Goal: Task Accomplishment & Management: Use online tool/utility

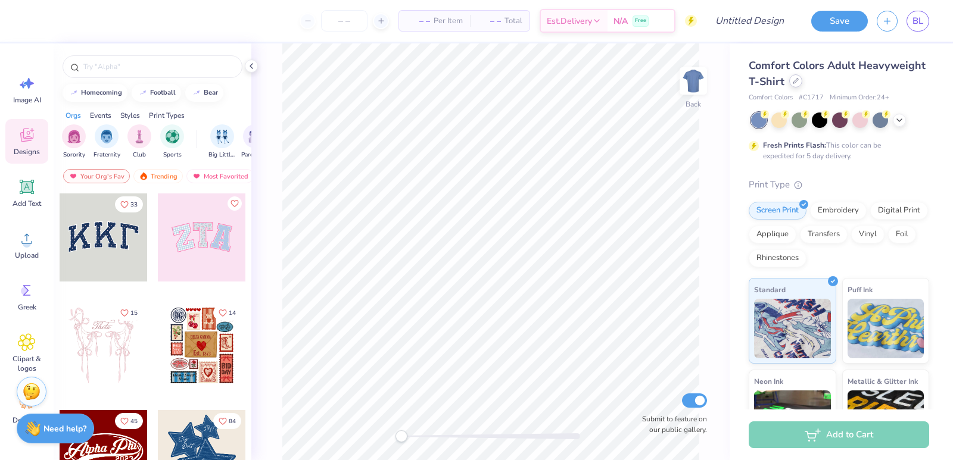
click at [802, 84] on div at bounding box center [795, 80] width 13 height 13
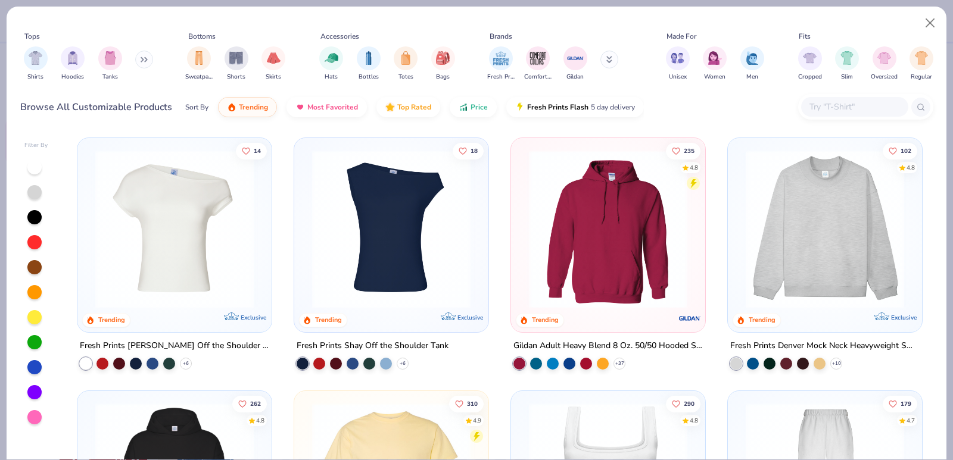
click at [836, 99] on div at bounding box center [854, 107] width 107 height 20
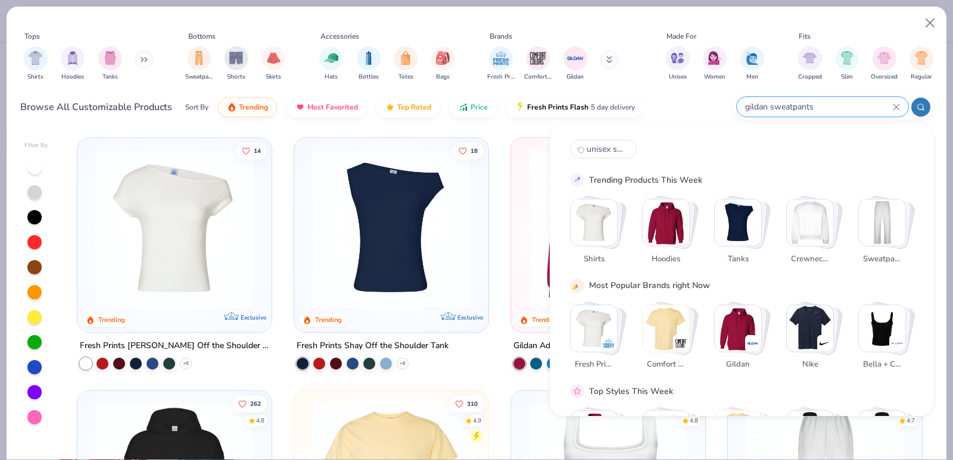
type input "gildan sweatpants"
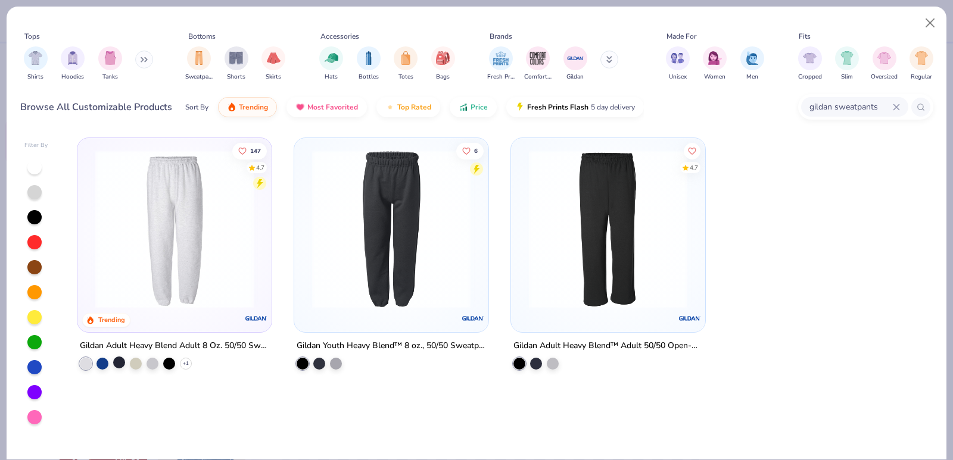
click at [116, 361] on div at bounding box center [119, 363] width 12 height 12
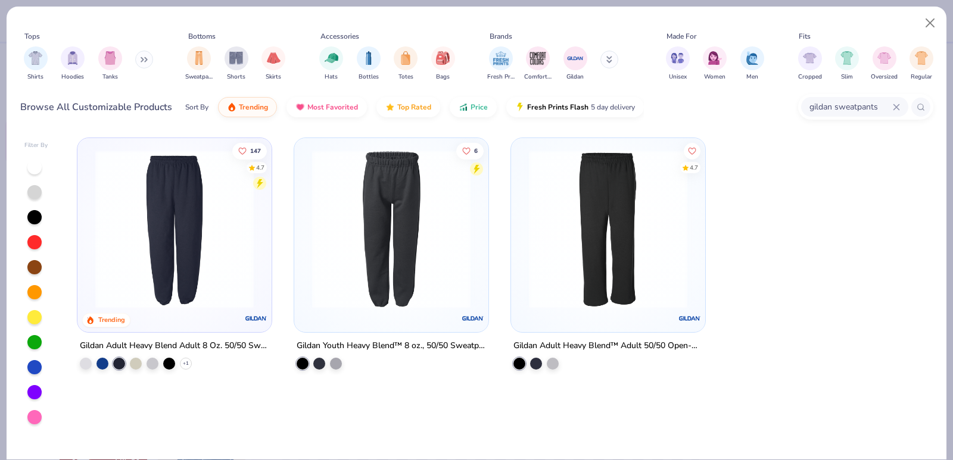
click at [217, 313] on div at bounding box center [174, 232] width 182 height 176
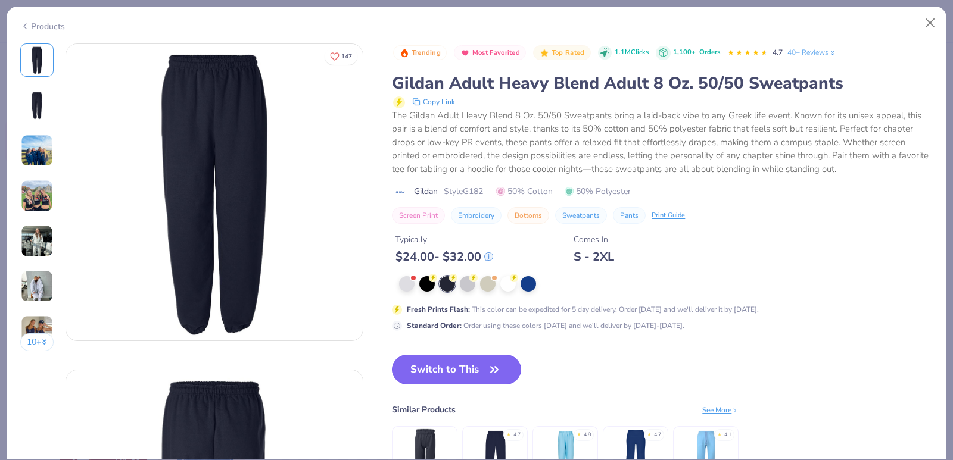
click at [483, 360] on button "Switch to This" at bounding box center [456, 370] width 129 height 30
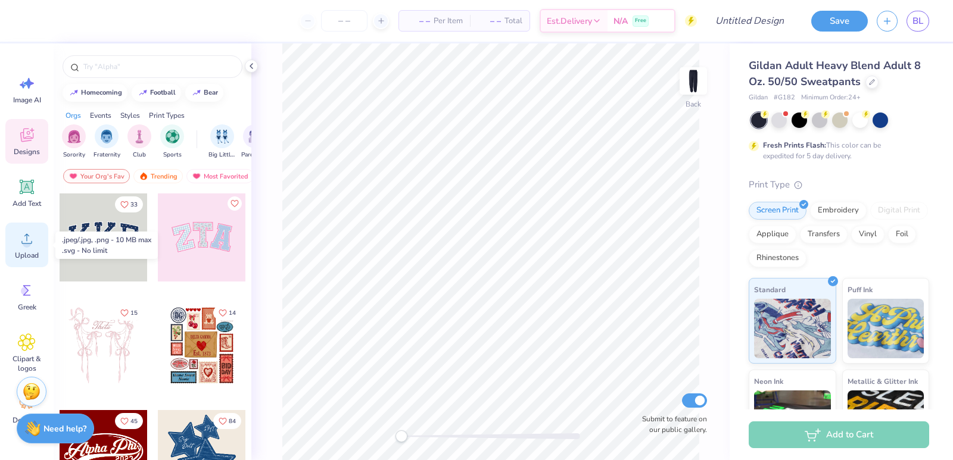
click at [32, 249] on div "Upload" at bounding box center [26, 245] width 43 height 45
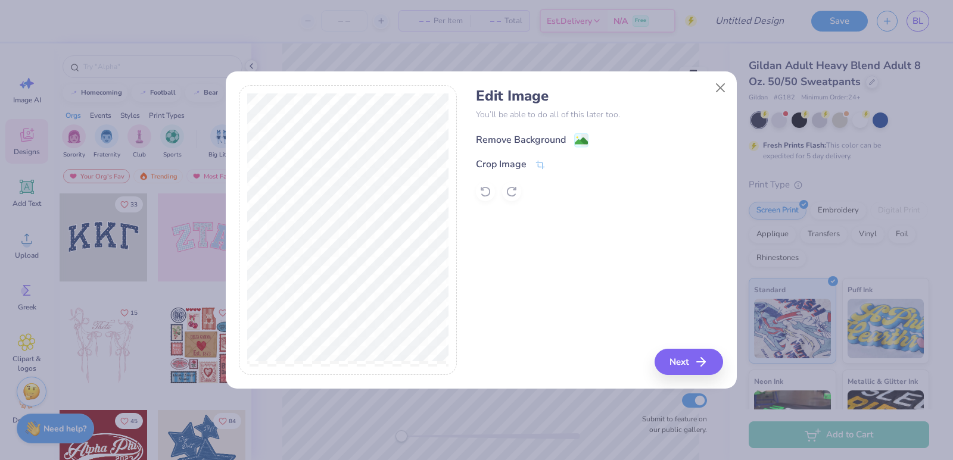
click at [579, 135] on image at bounding box center [581, 141] width 13 height 13
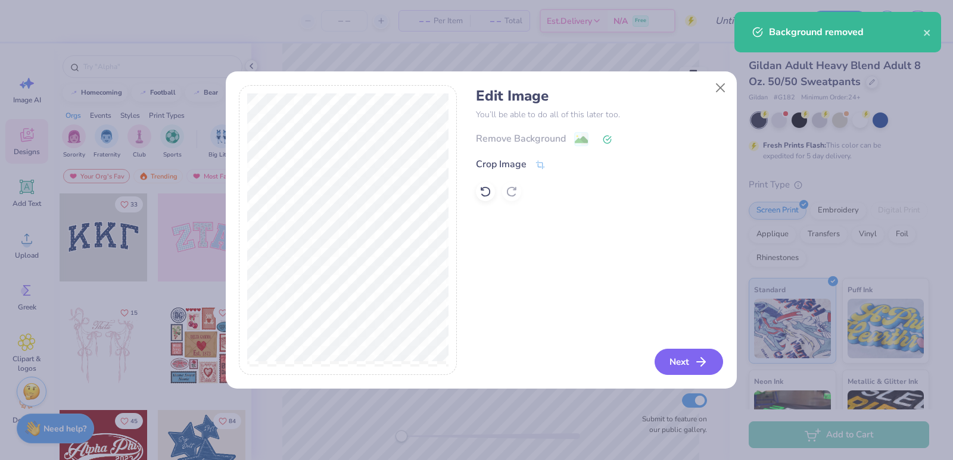
click at [702, 364] on icon "button" at bounding box center [701, 362] width 14 height 14
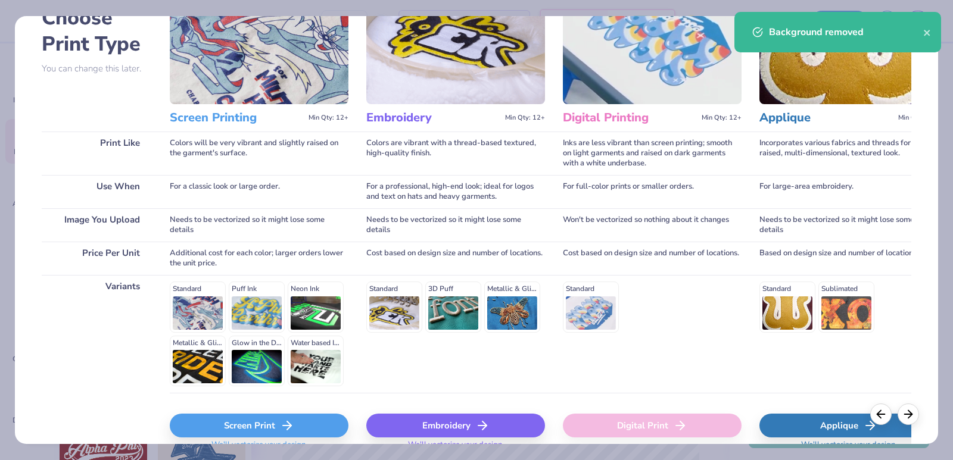
scroll to position [133, 0]
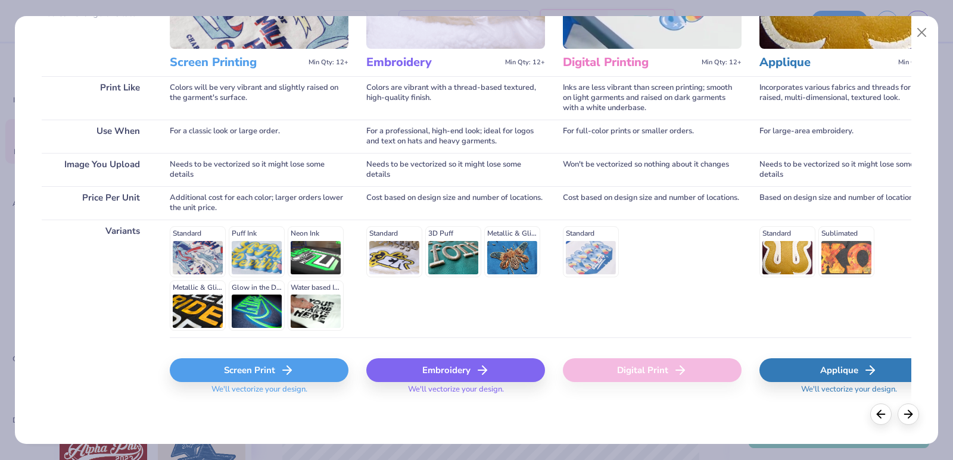
click at [298, 379] on div "Screen Print" at bounding box center [259, 370] width 179 height 24
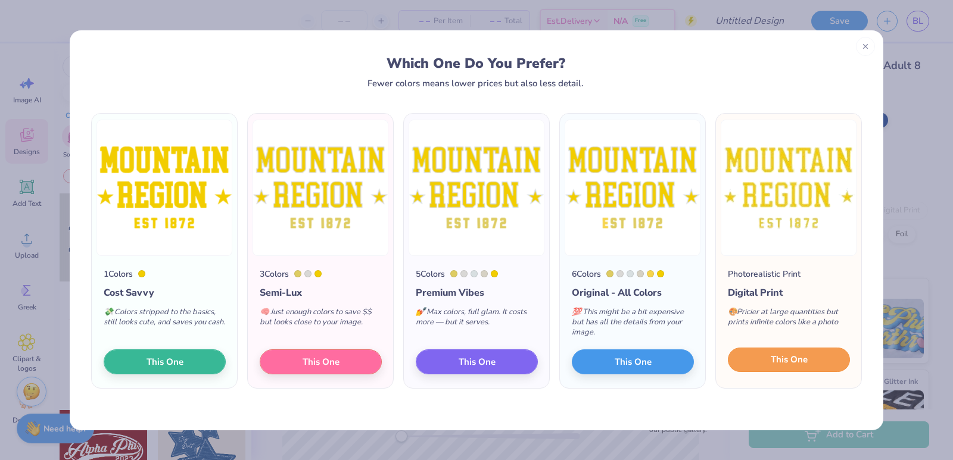
click at [757, 356] on button "This One" at bounding box center [789, 360] width 122 height 25
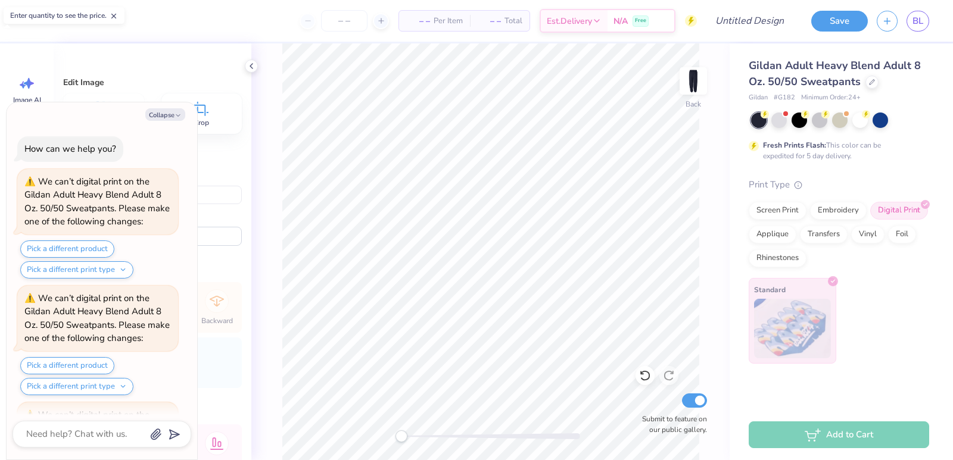
scroll to position [107, 0]
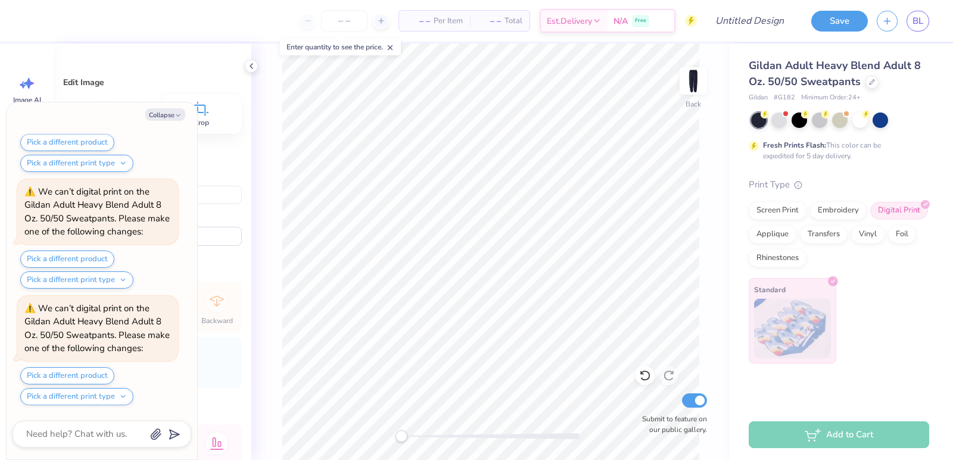
type textarea "x"
type input "-90.4"
type textarea "x"
type input "4.76"
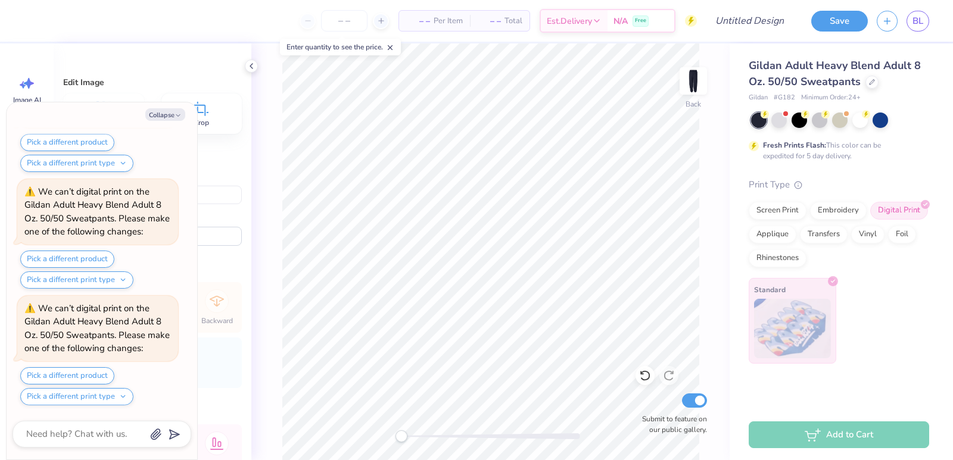
type input "7.66"
type input "17.17"
click at [155, 110] on button "Collapse" at bounding box center [165, 114] width 40 height 13
type textarea "x"
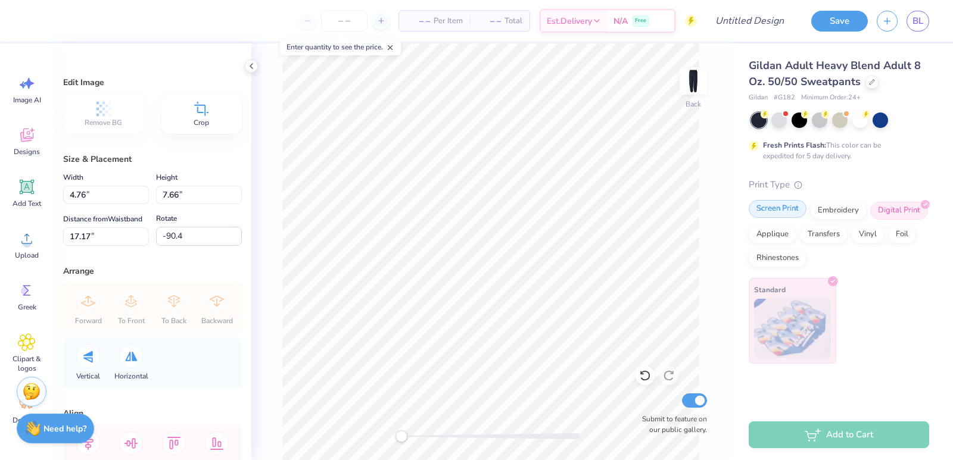
click at [774, 216] on div "Screen Print" at bounding box center [777, 209] width 58 height 18
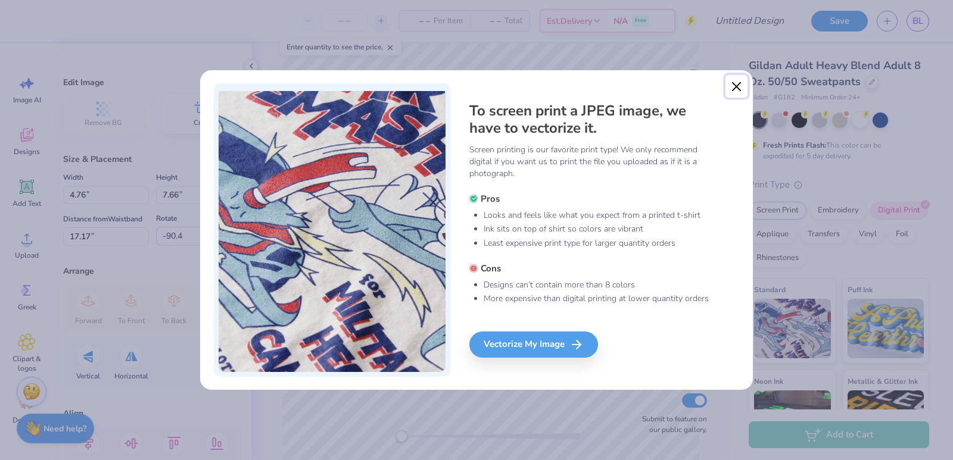
click at [737, 85] on button "Close" at bounding box center [736, 86] width 23 height 23
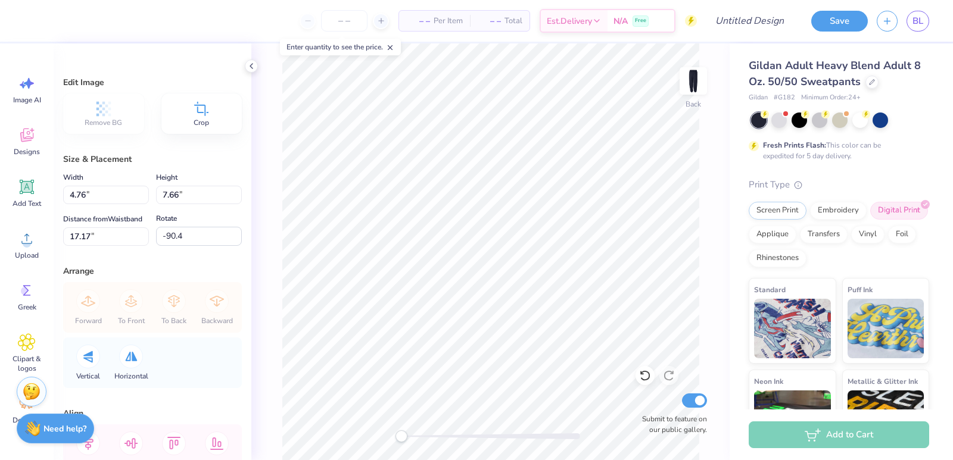
click at [185, 119] on div "Crop" at bounding box center [201, 113] width 81 height 40
type input "0.0"
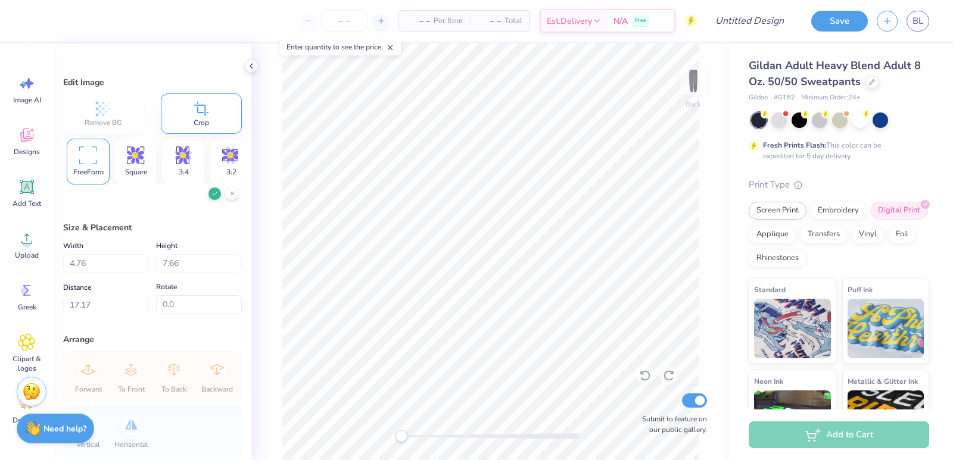
type input "1.61"
type input "7.33"
type input "17.28"
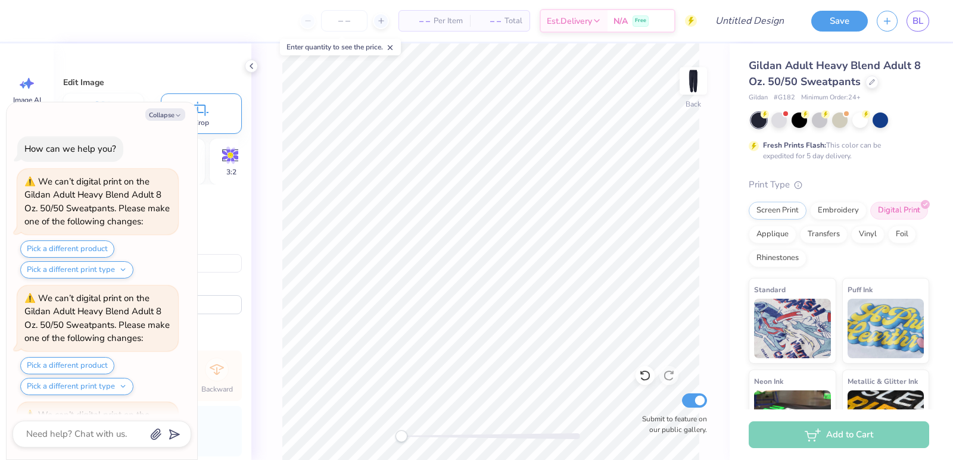
type textarea "x"
type input "-90.4"
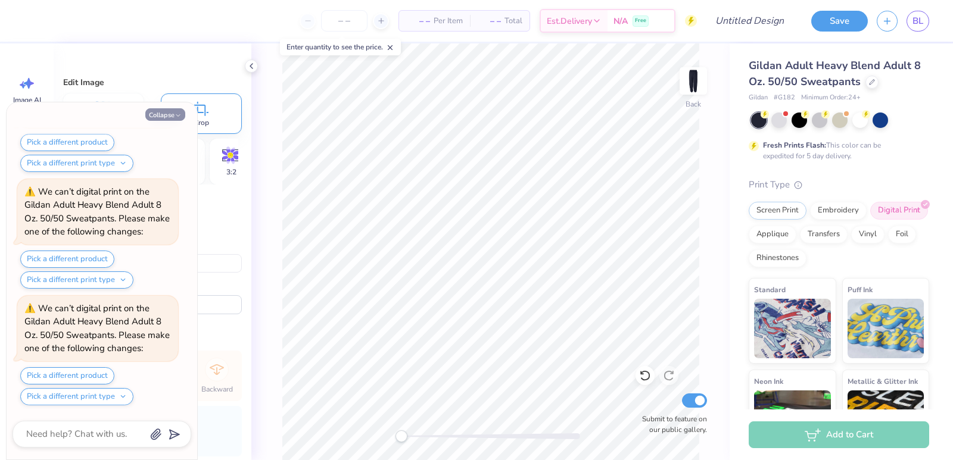
click at [178, 114] on icon "button" at bounding box center [177, 115] width 7 height 7
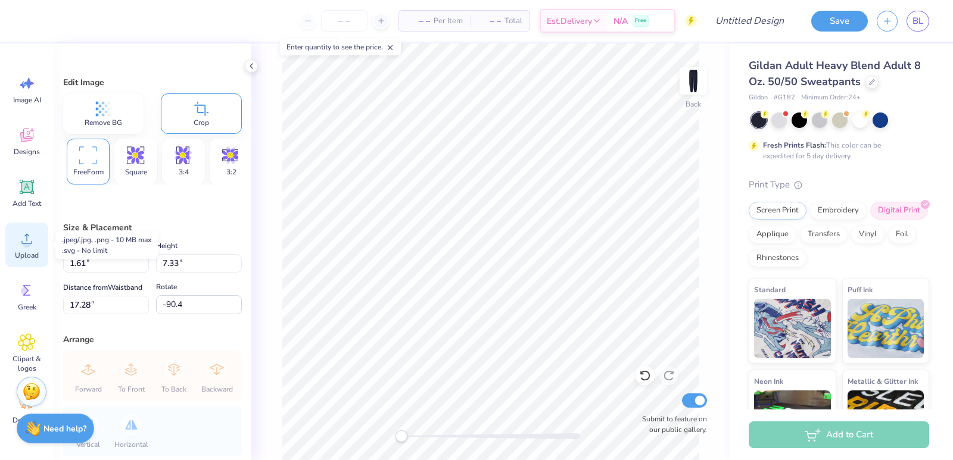
click at [27, 244] on circle at bounding box center [27, 243] width 8 height 8
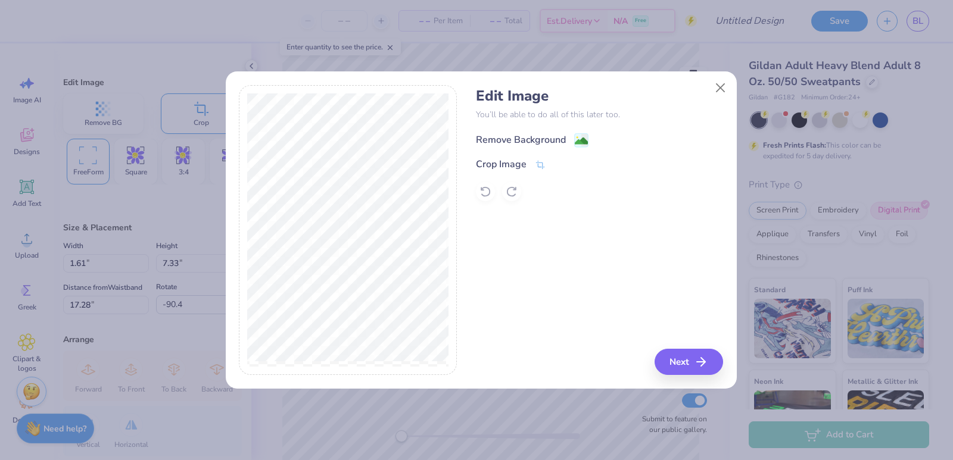
click at [553, 138] on div "Remove Background" at bounding box center [521, 140] width 90 height 14
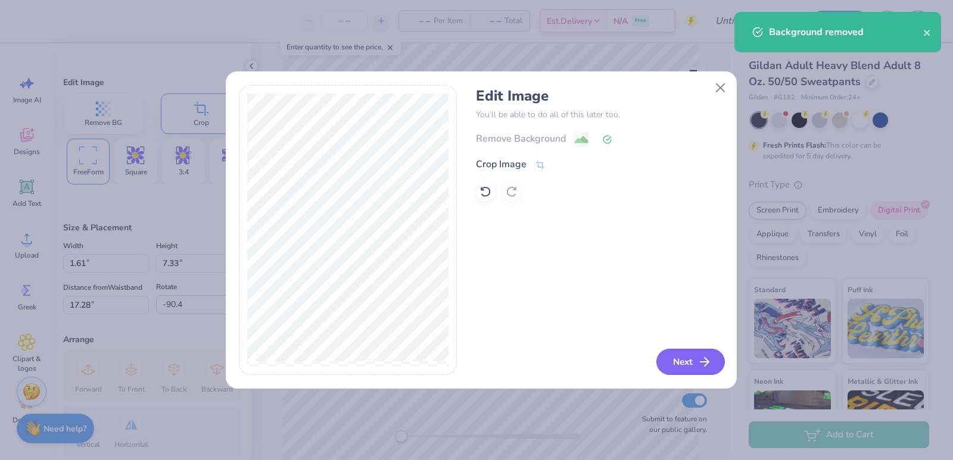
click at [675, 360] on button "Next" at bounding box center [690, 362] width 68 height 26
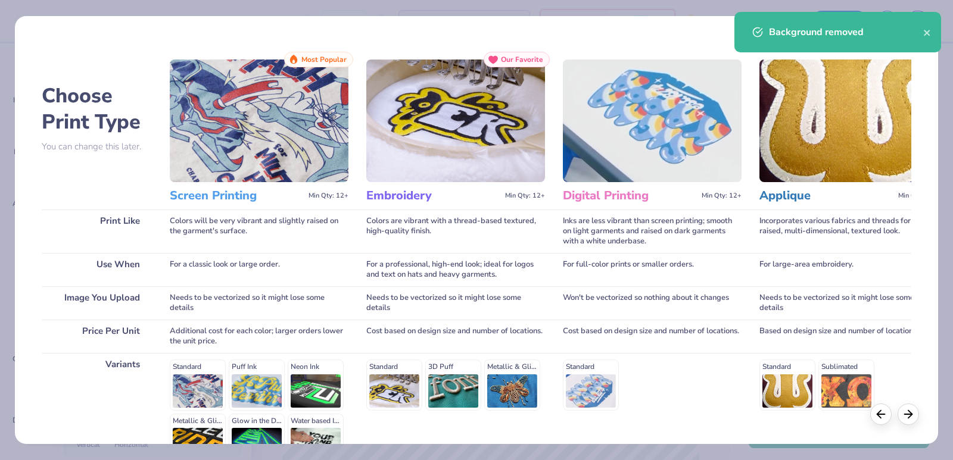
scroll to position [133, 0]
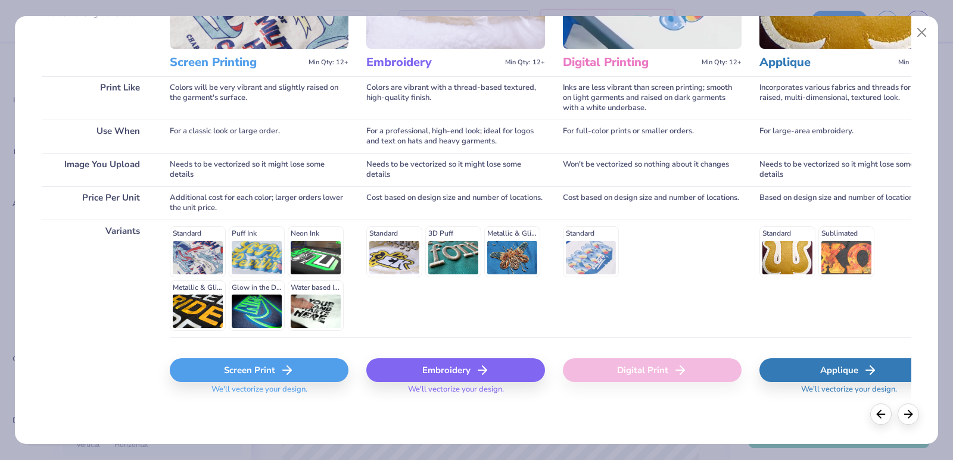
click at [316, 375] on div "Screen Print" at bounding box center [259, 370] width 179 height 24
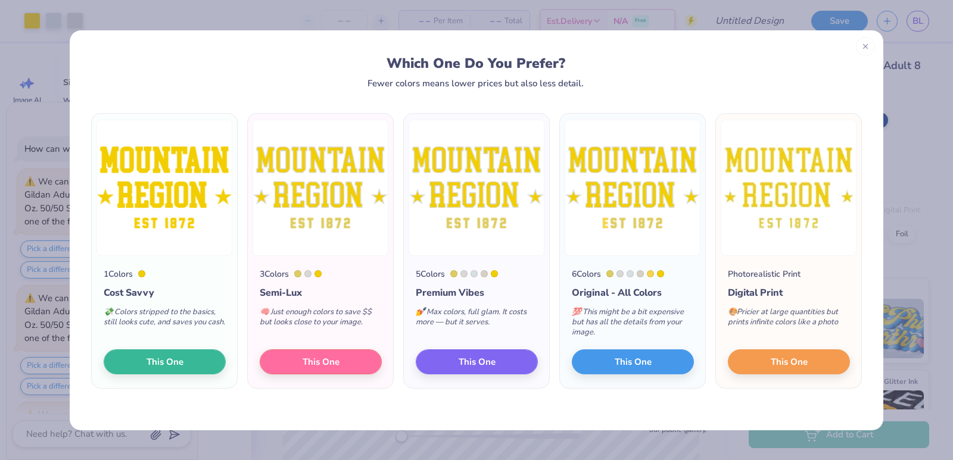
scroll to position [556, 0]
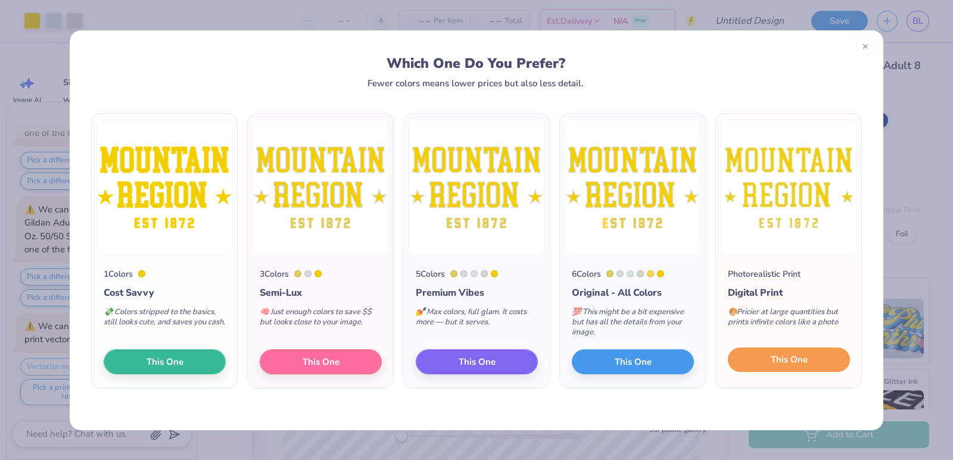
click at [788, 358] on span "This One" at bounding box center [788, 360] width 37 height 14
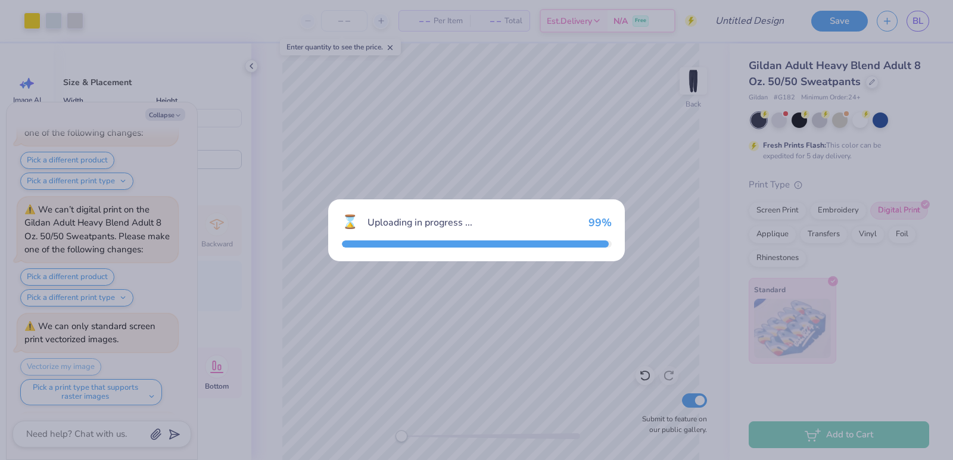
scroll to position [906, 0]
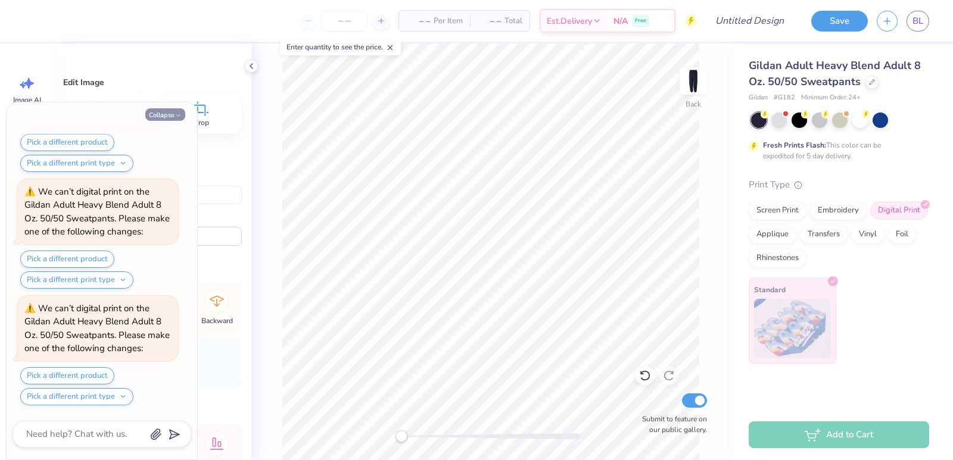
click at [154, 116] on button "Collapse" at bounding box center [165, 114] width 40 height 13
type textarea "x"
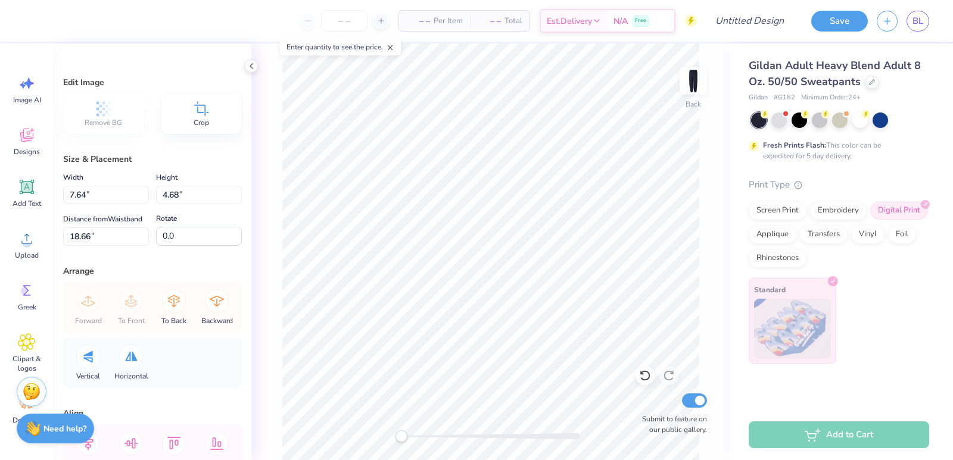
click at [197, 111] on icon at bounding box center [201, 109] width 18 height 18
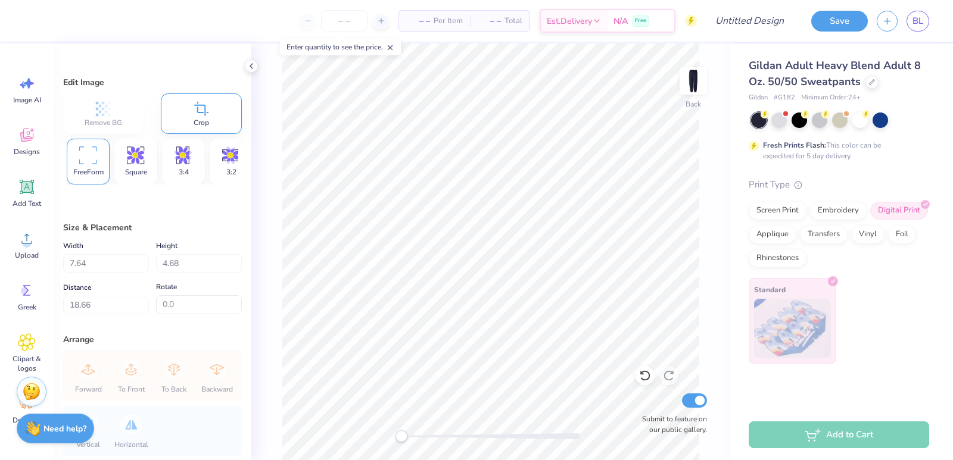
type input "1.30"
type input "1.49"
type input "20.88"
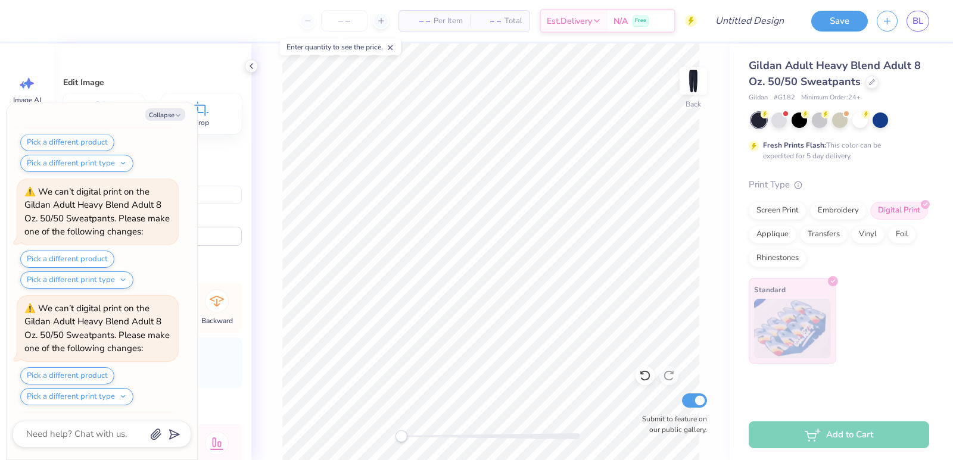
scroll to position [1372, 0]
type textarea "x"
type input "1.92"
type input "2.21"
type input "27.58"
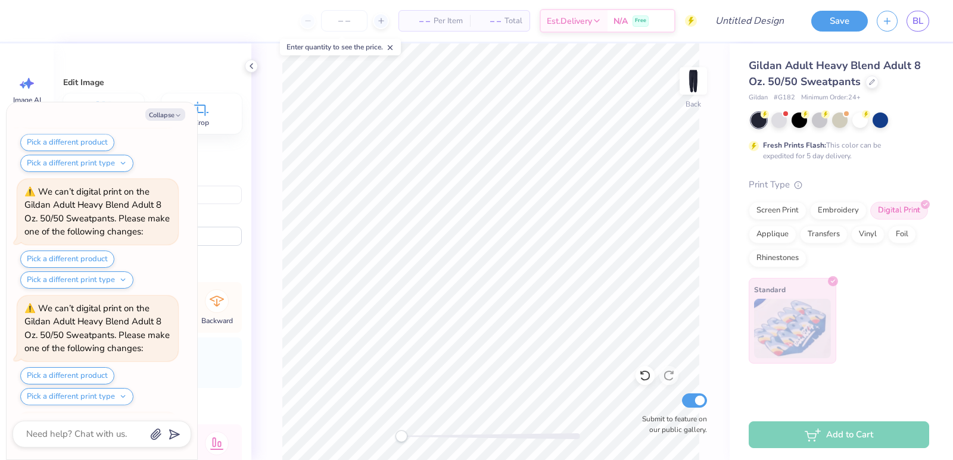
scroll to position [1489, 0]
click at [159, 109] on button "Collapse" at bounding box center [165, 114] width 40 height 13
click at [159, 108] on button "Collapse" at bounding box center [165, 114] width 40 height 13
type textarea "x"
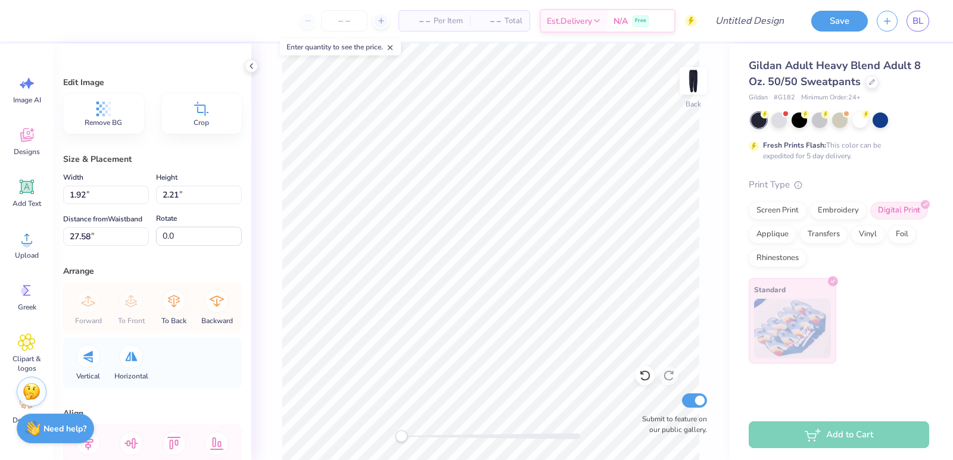
click at [193, 115] on icon at bounding box center [201, 109] width 18 height 18
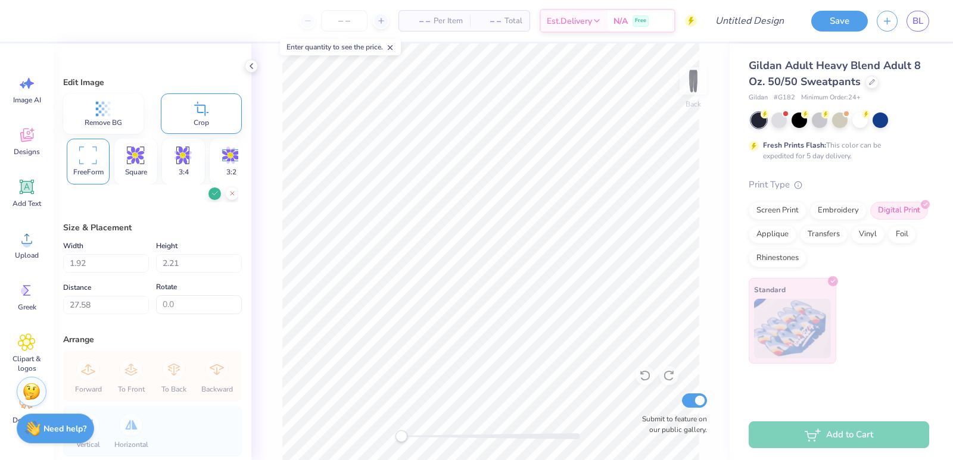
type input "1.46"
type input "1.38"
type input "28.07"
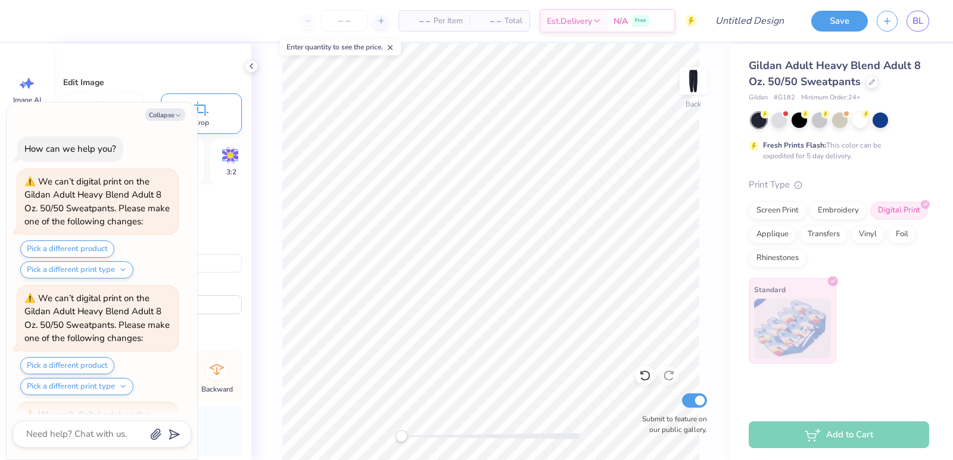
scroll to position [1606, 0]
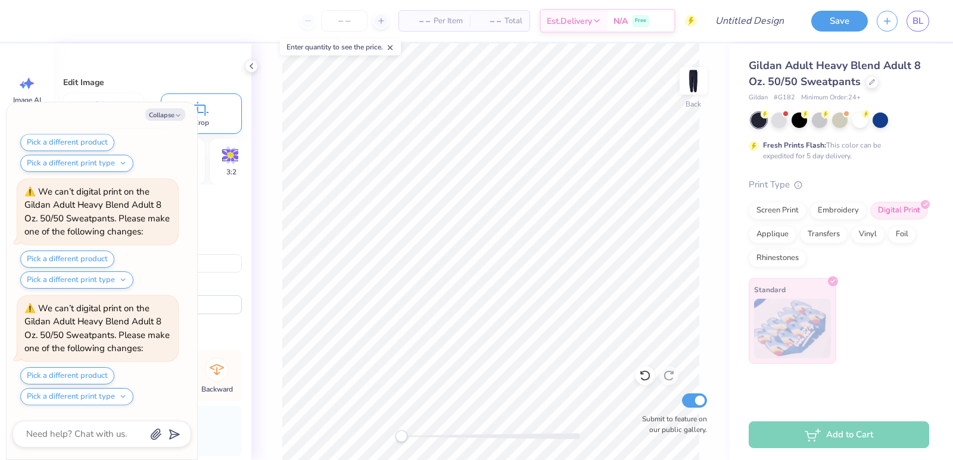
click at [167, 121] on div "Collapse How can we help you? We can’t digital print on the Gildan Adult Heavy …" at bounding box center [102, 280] width 191 height 357
click at [175, 116] on icon "button" at bounding box center [177, 115] width 7 height 7
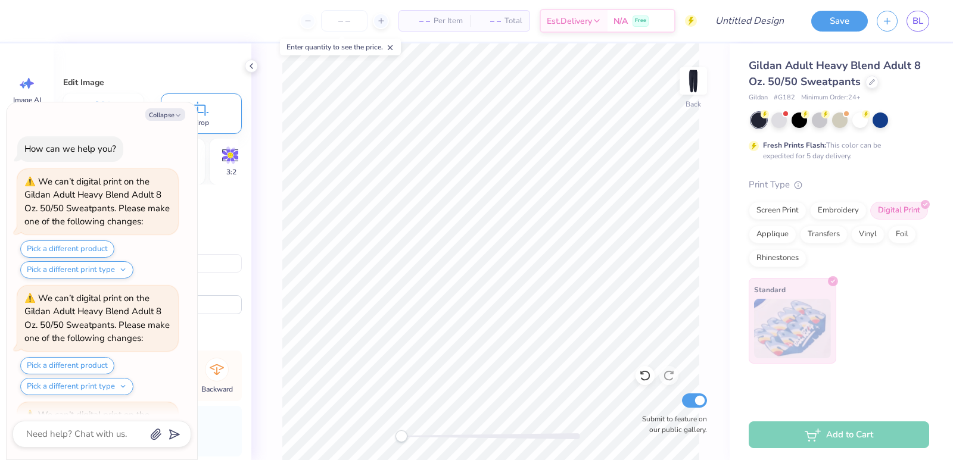
scroll to position [1722, 0]
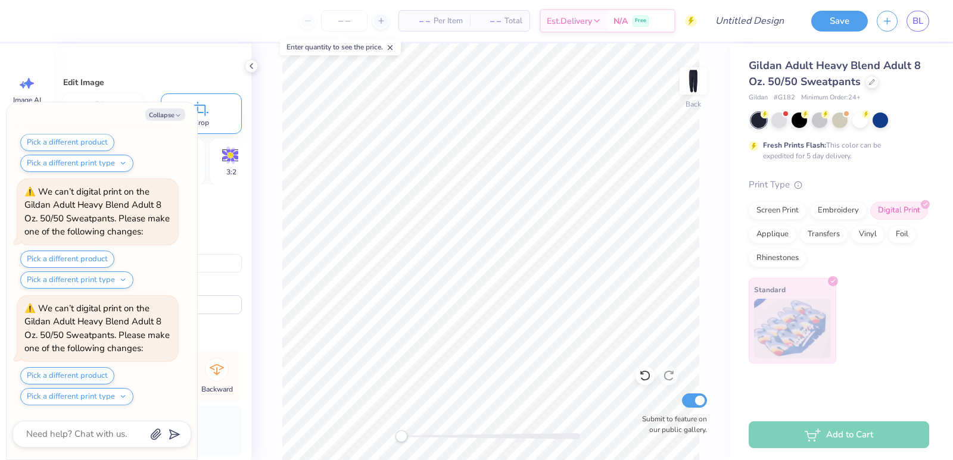
type textarea "x"
type input "28.68"
click at [161, 115] on button "Collapse" at bounding box center [165, 114] width 40 height 13
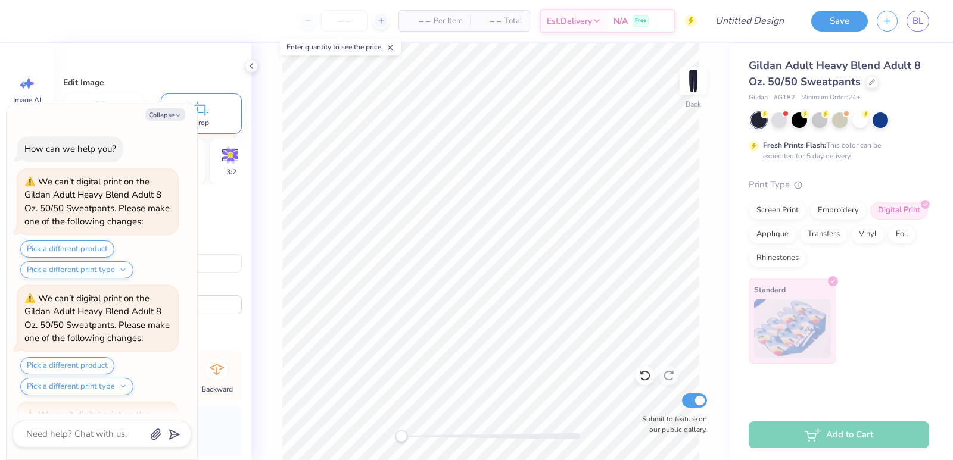
scroll to position [1956, 0]
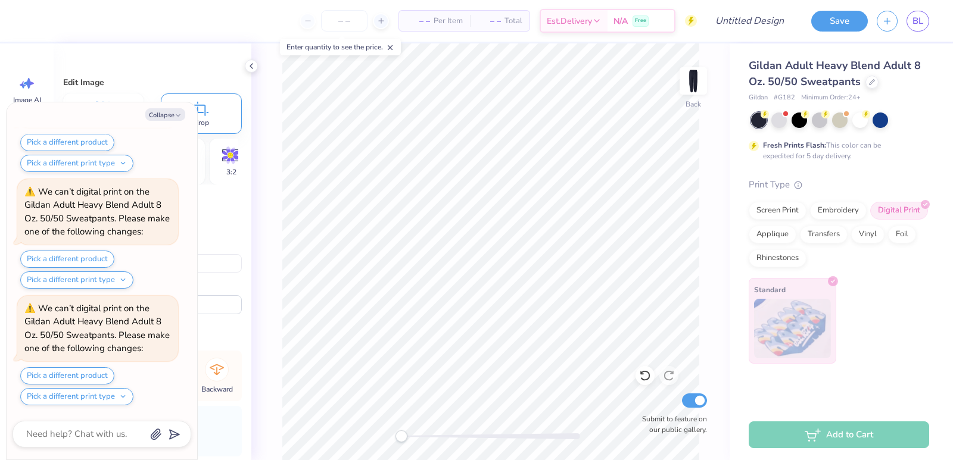
type textarea "x"
type input "26.43"
type textarea "x"
type input "24.18"
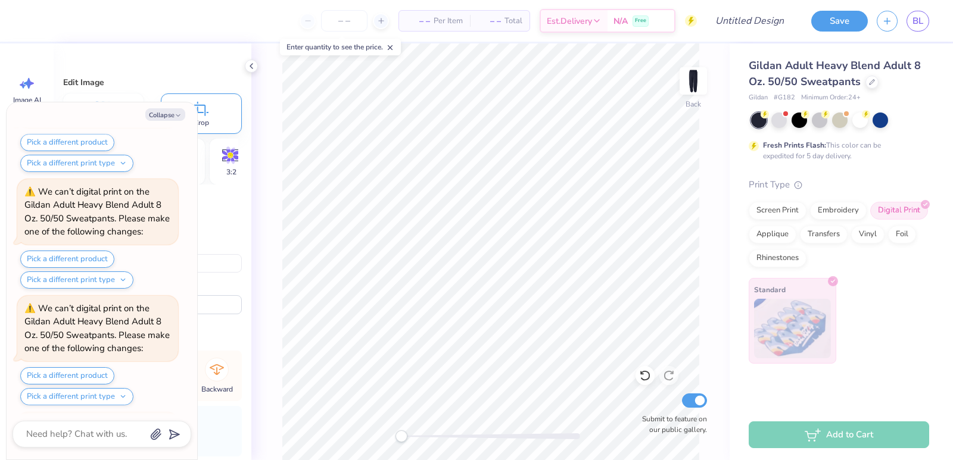
scroll to position [2423, 0]
type textarea "x"
type input "21.59"
type textarea "x"
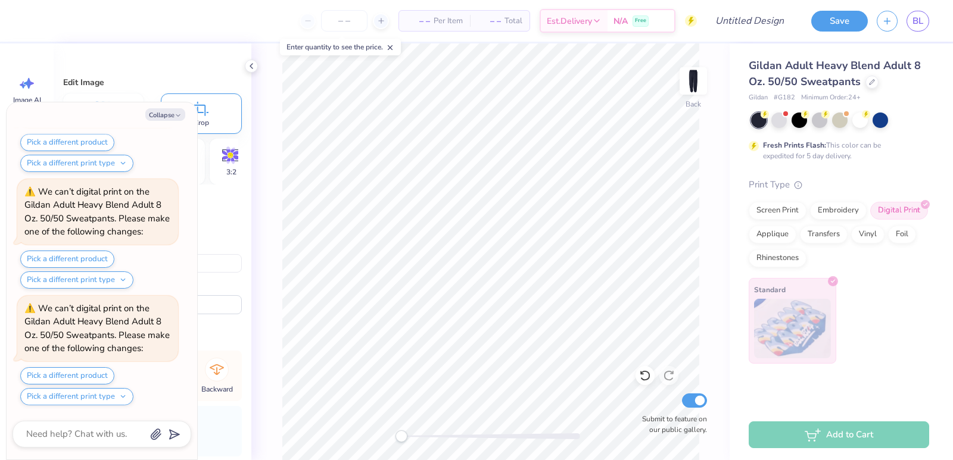
type input "18.93"
type textarea "x"
type input "26.43"
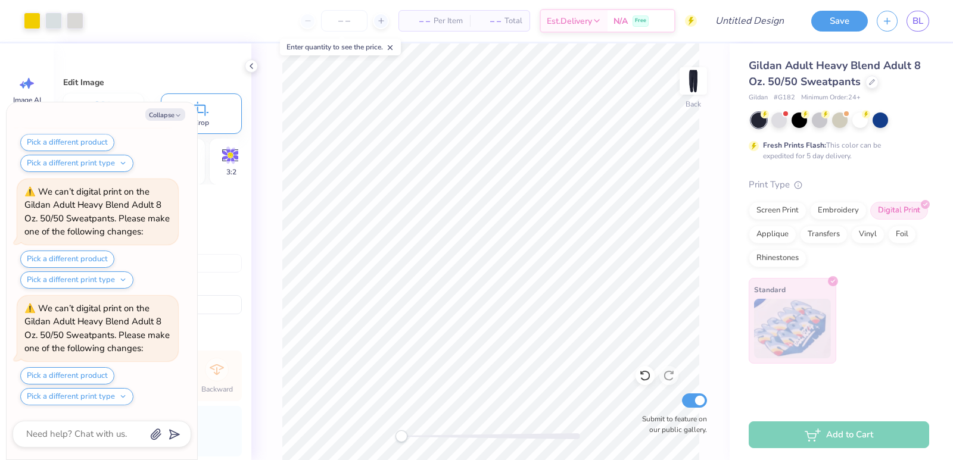
type textarea "x"
type input "28.68"
type textarea "x"
type input "21.59"
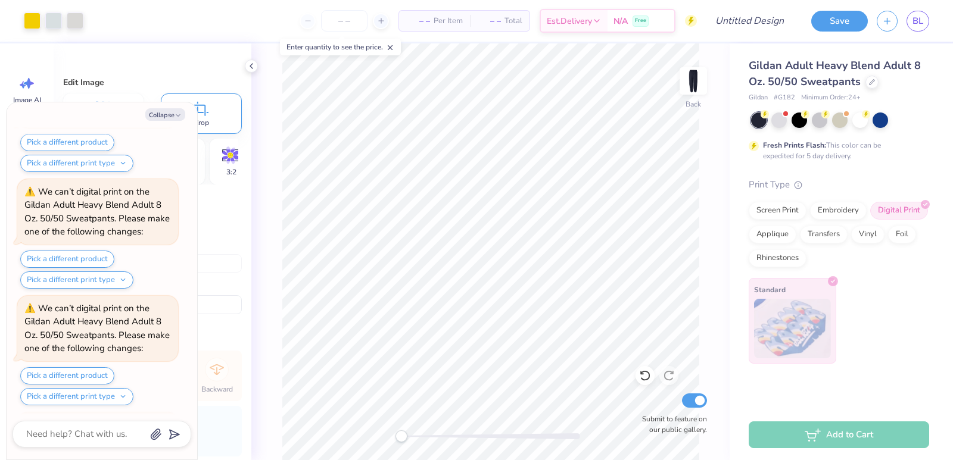
scroll to position [3240, 0]
type textarea "x"
type input "24.18"
type textarea "x"
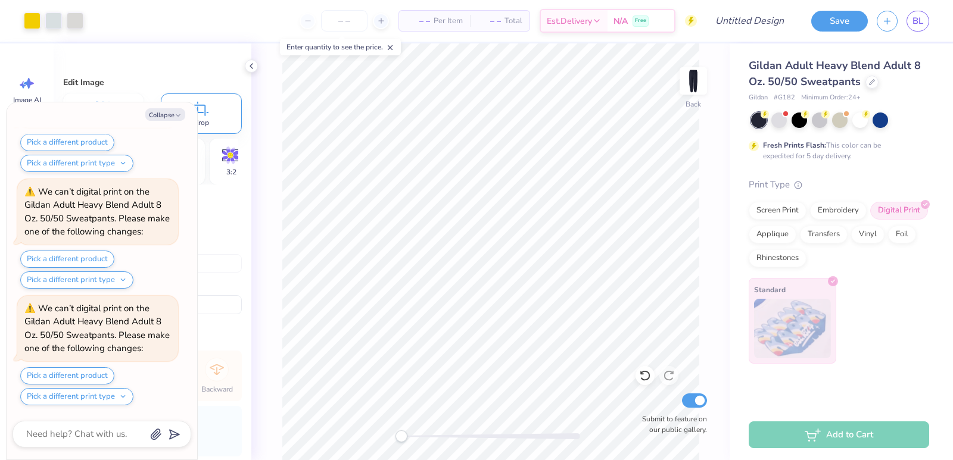
type input "21.39"
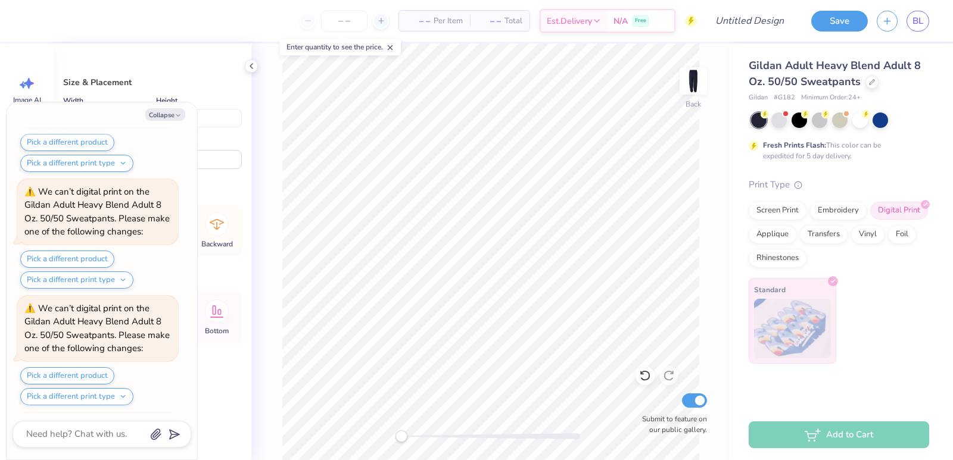
scroll to position [3590, 0]
type textarea "x"
type input "0.93"
type textarea "x"
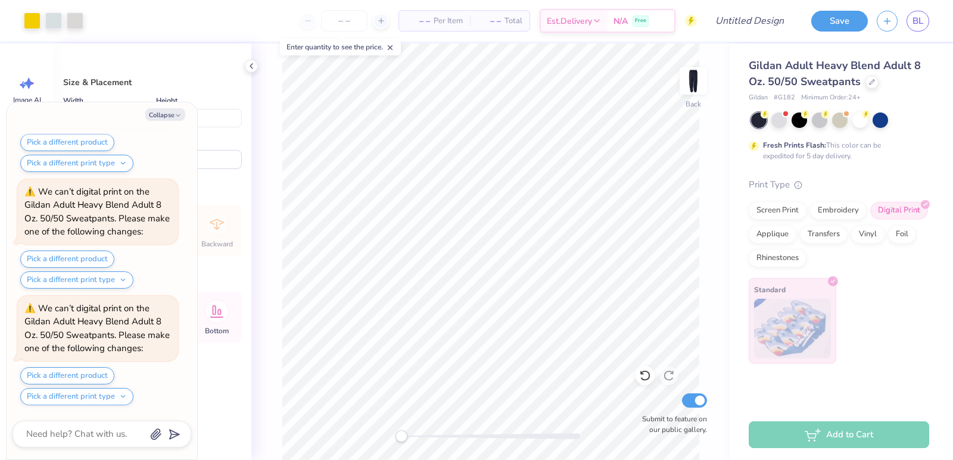
type input "1.27"
type textarea "x"
type input "0.50"
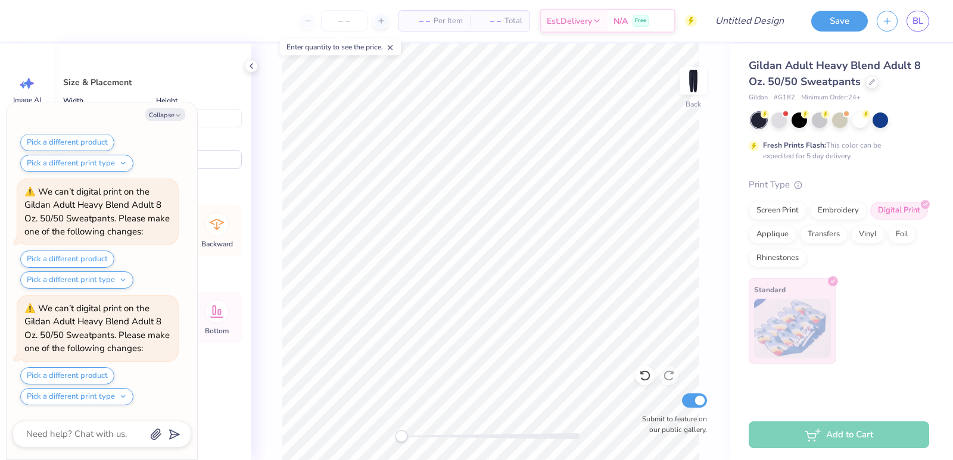
type textarea "x"
type input "26.38"
type textarea "x"
type input "28.84"
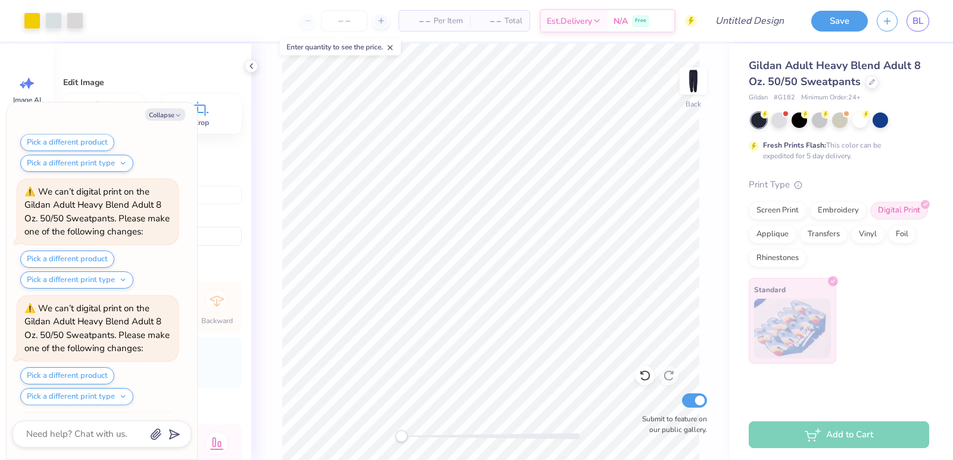
scroll to position [4873, 0]
type textarea "x"
type input "26.38"
click at [844, 26] on button "Save" at bounding box center [839, 19] width 57 height 21
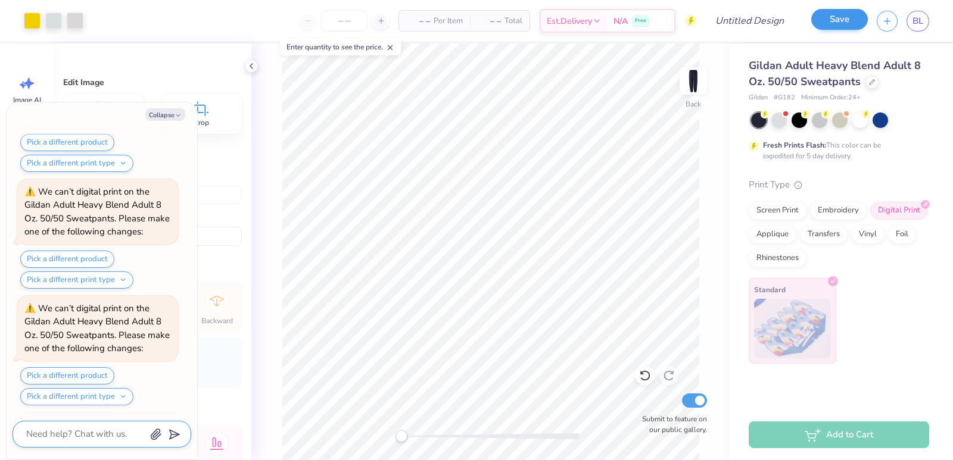
scroll to position [5139, 0]
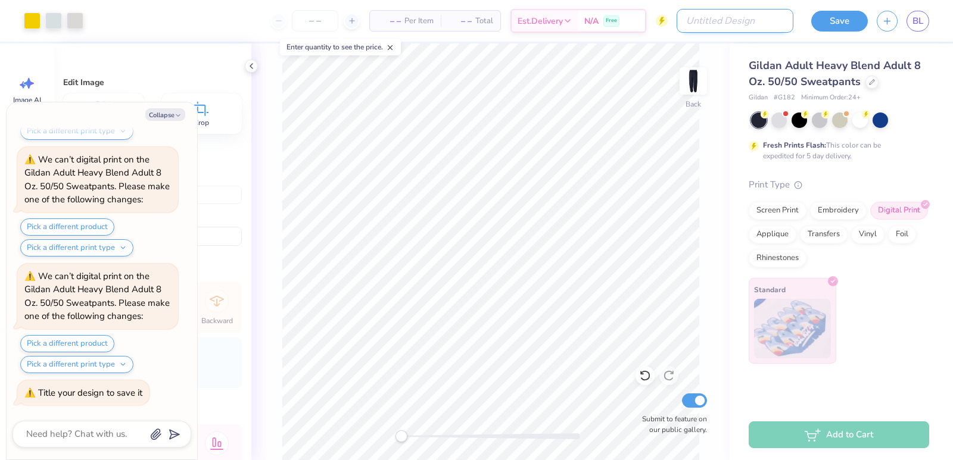
type textarea "x"
click at [739, 22] on input "Design Title" at bounding box center [734, 21] width 117 height 24
type input "mountain star"
type textarea "x"
type input "mountain star"
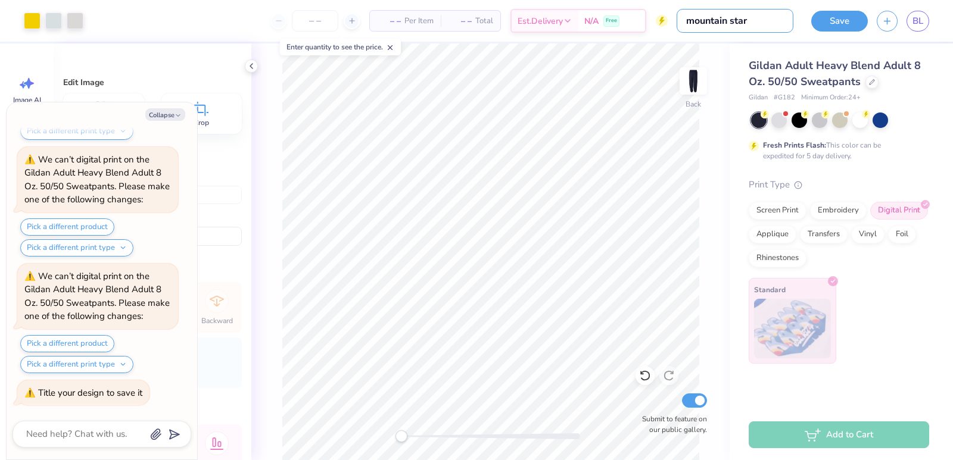
type textarea "x"
type input "mountain star p"
type textarea "x"
type input "mountain star pn"
type textarea "x"
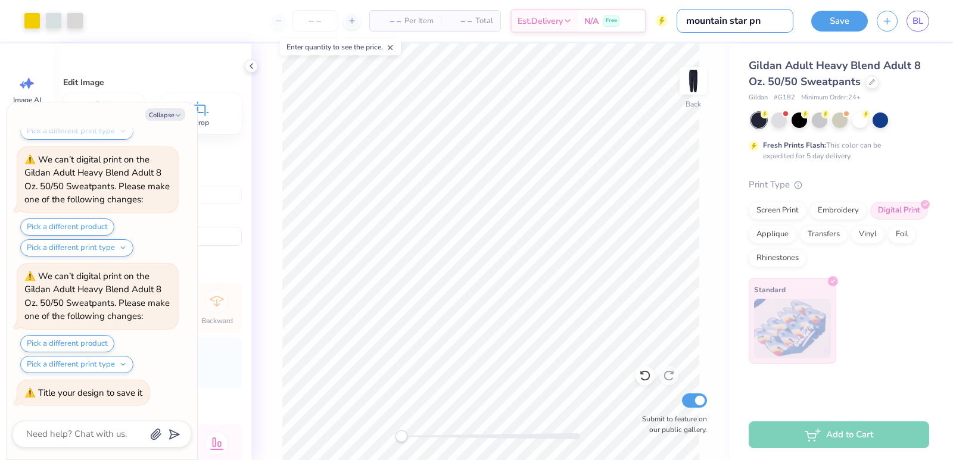
type input "mountain star pna"
type textarea "x"
type input "mountain star pnat"
type textarea "x"
type input "mountain star pnats"
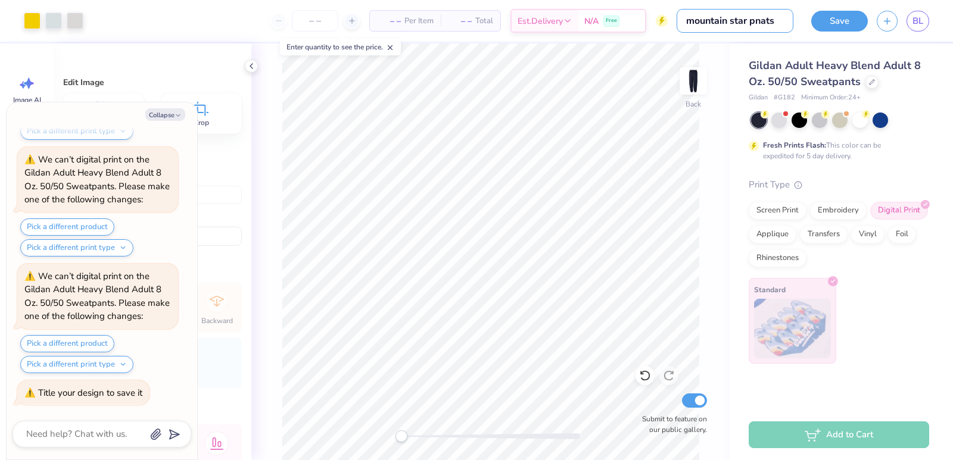
type textarea "x"
type input "mountain star pnats"
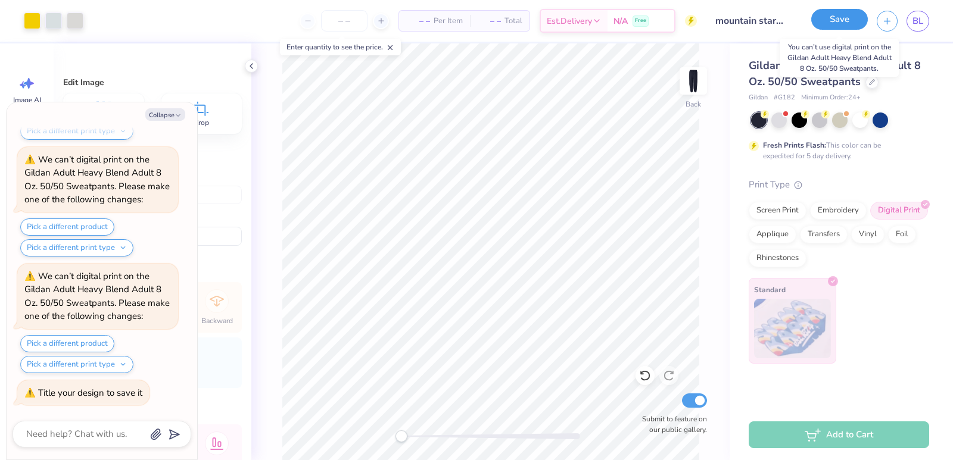
click at [831, 20] on button "Save" at bounding box center [839, 19] width 57 height 21
type textarea "x"
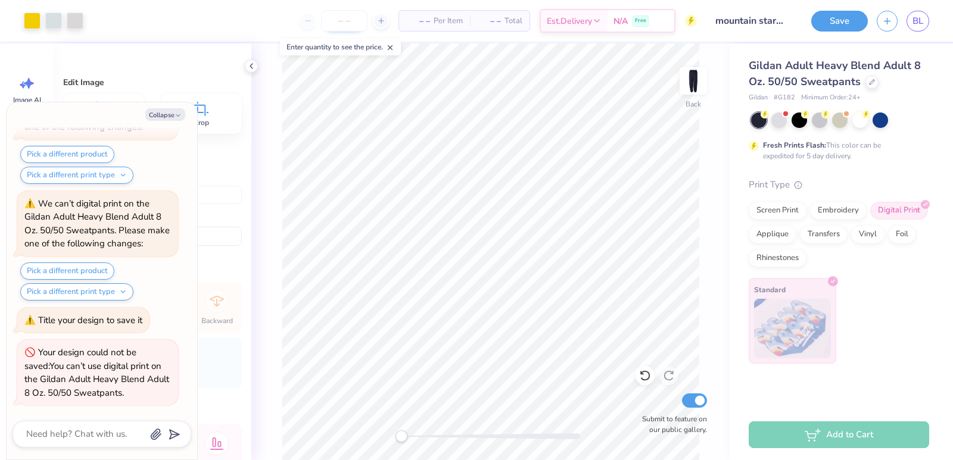
click at [338, 22] on input "number" at bounding box center [344, 20] width 46 height 21
type input "15"
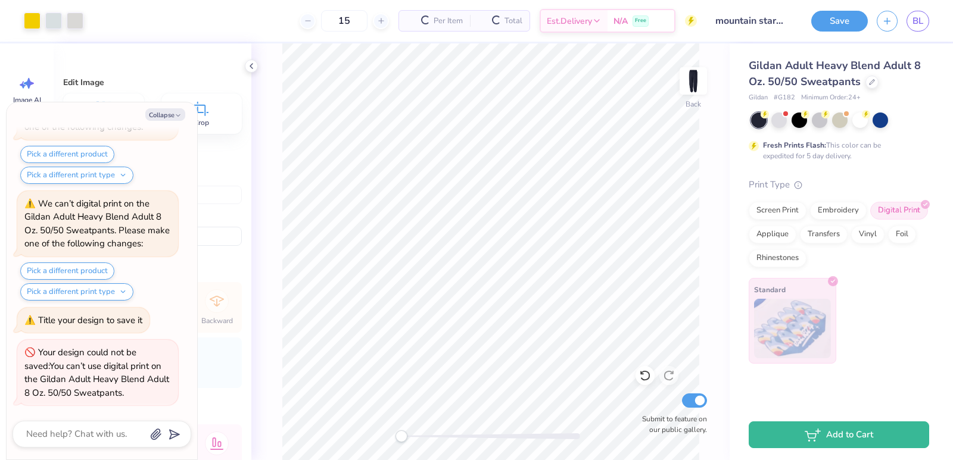
type textarea "x"
type input "1"
type textarea "x"
type input "10"
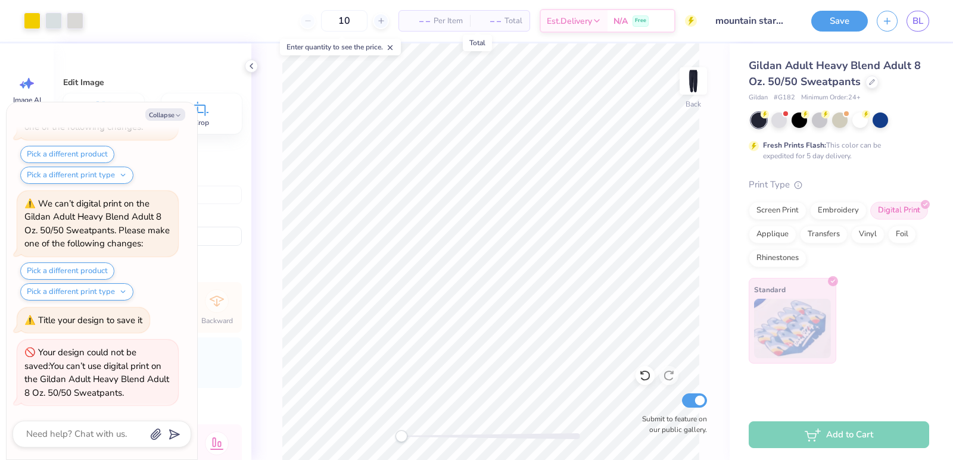
type textarea "x"
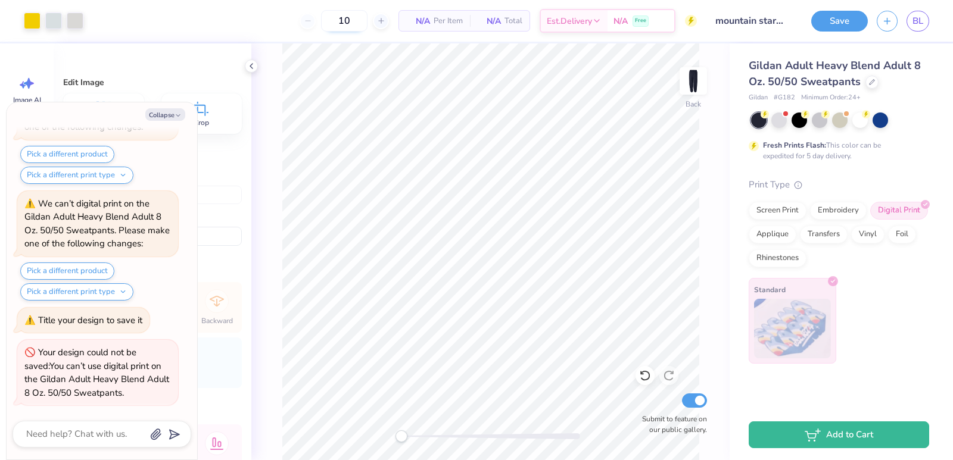
type input "1"
type textarea "x"
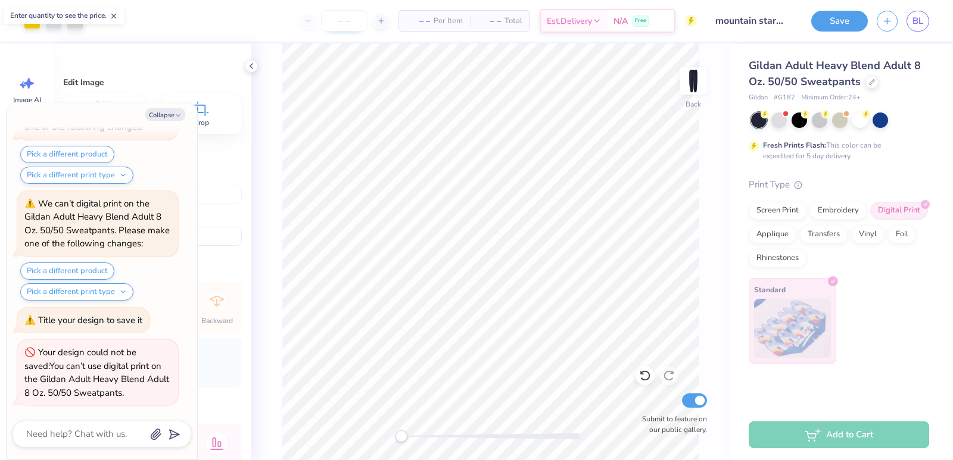
type input "2"
type textarea "x"
type input "20"
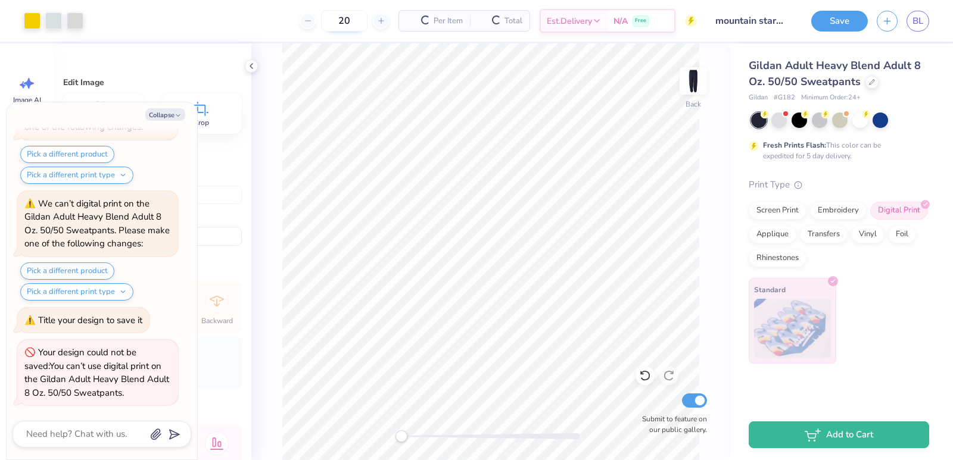
type textarea "x"
type input "2"
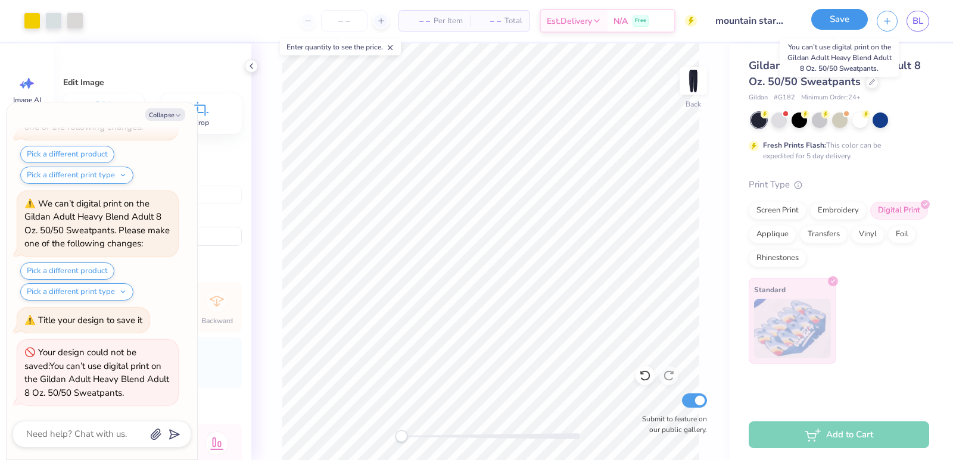
click at [843, 19] on button "Save" at bounding box center [839, 19] width 57 height 21
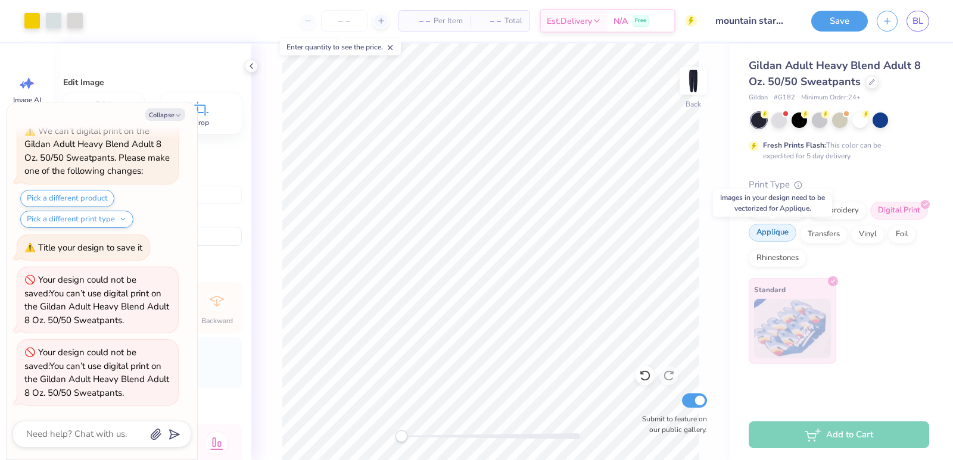
click at [781, 234] on div "Applique" at bounding box center [772, 233] width 48 height 18
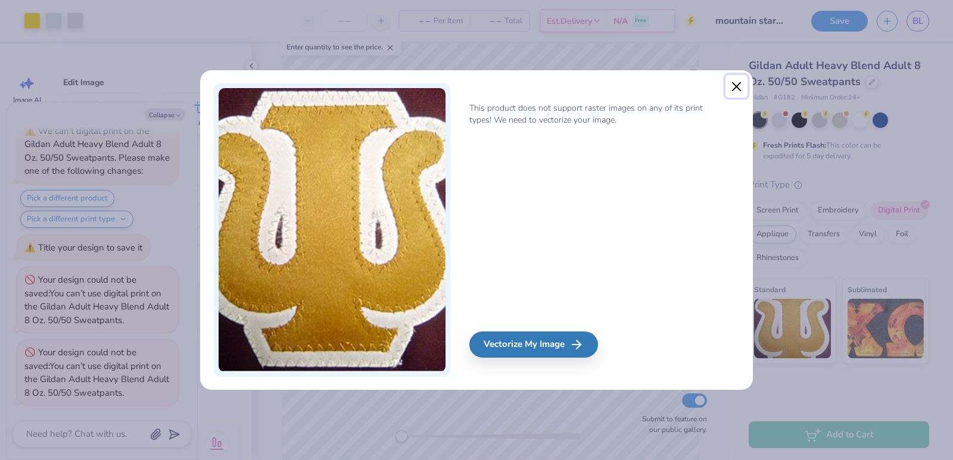
click at [739, 89] on button "Close" at bounding box center [736, 86] width 23 height 23
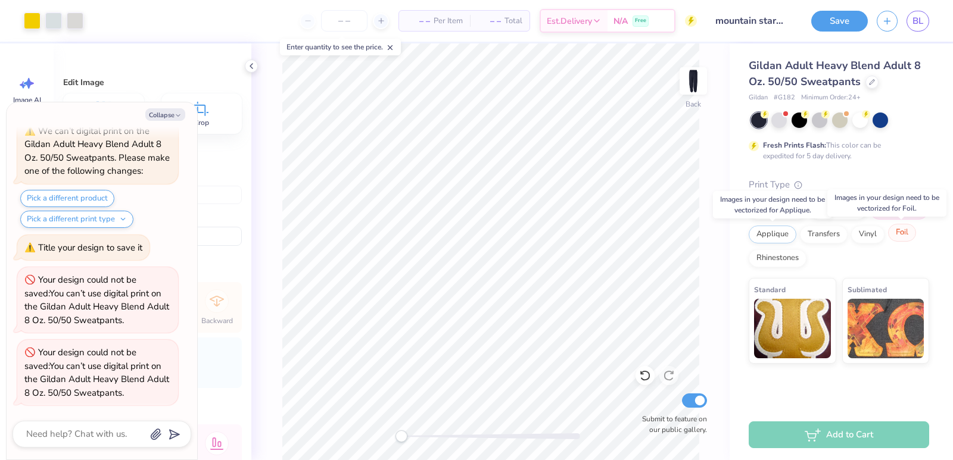
click at [906, 232] on div "Foil" at bounding box center [902, 233] width 28 height 18
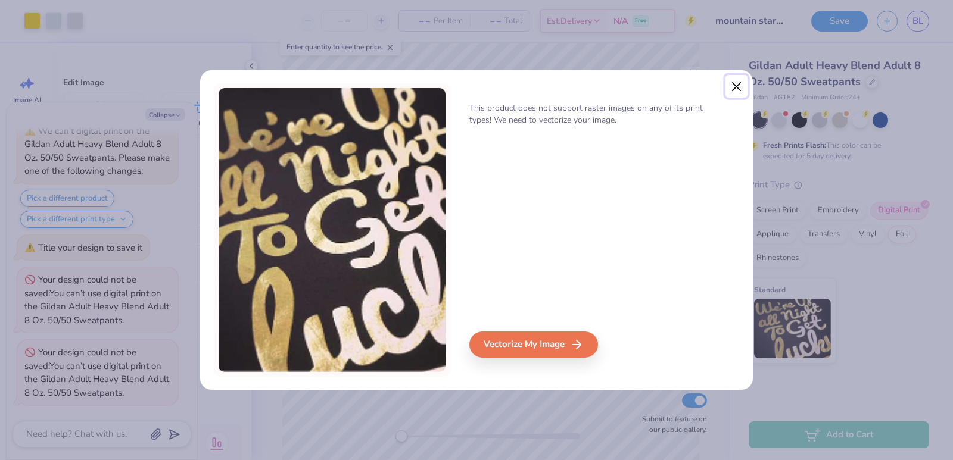
click at [734, 88] on button "Close" at bounding box center [736, 86] width 23 height 23
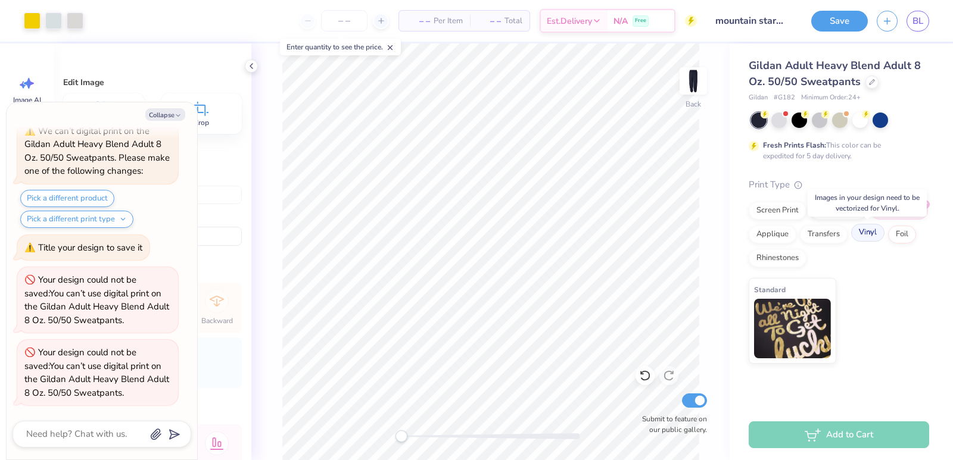
click at [867, 226] on div "Vinyl" at bounding box center [867, 233] width 33 height 18
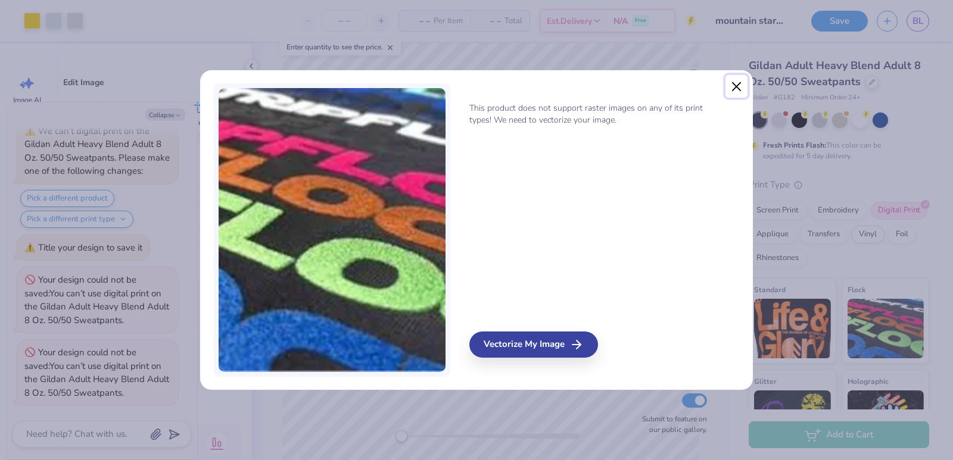
click at [735, 91] on button "Close" at bounding box center [736, 86] width 23 height 23
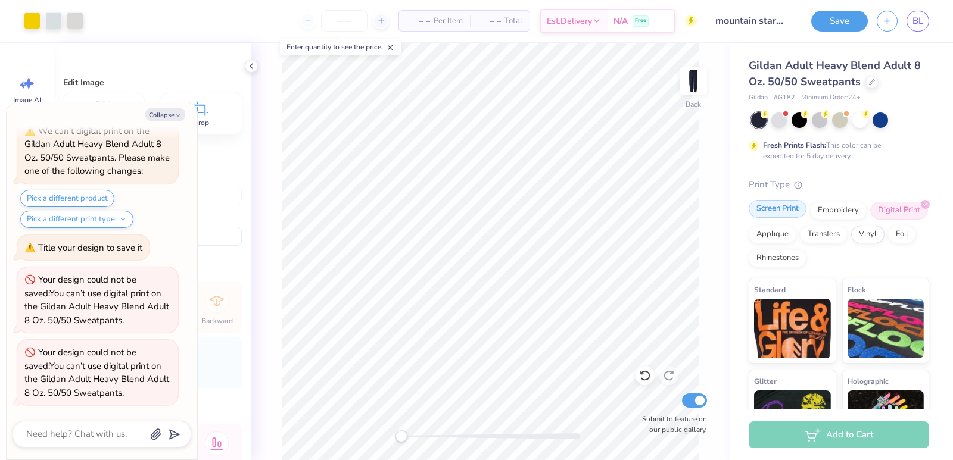
click at [789, 209] on div "Screen Print" at bounding box center [777, 209] width 58 height 18
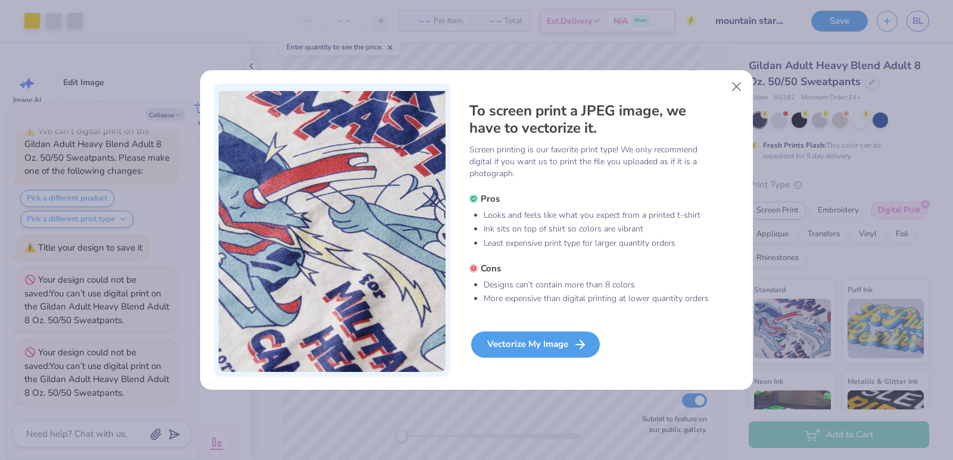
click at [525, 340] on div "Vectorize My Image" at bounding box center [535, 345] width 129 height 26
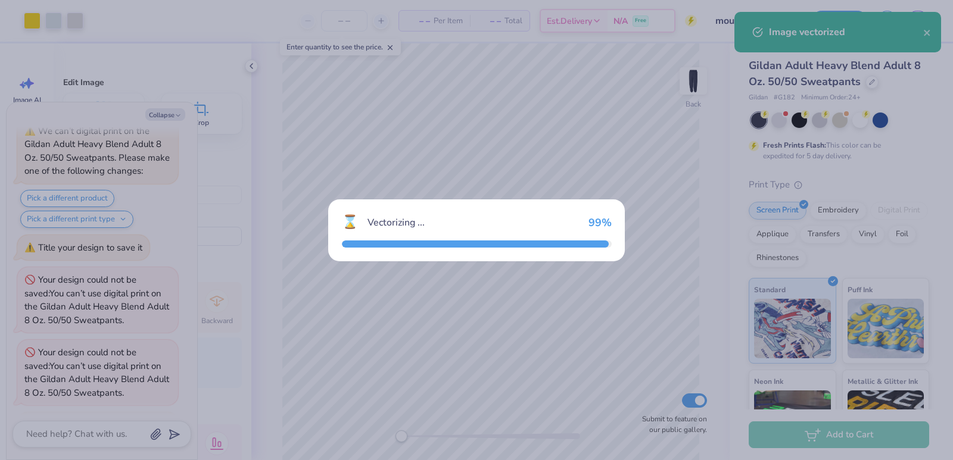
scroll to position [5383, 0]
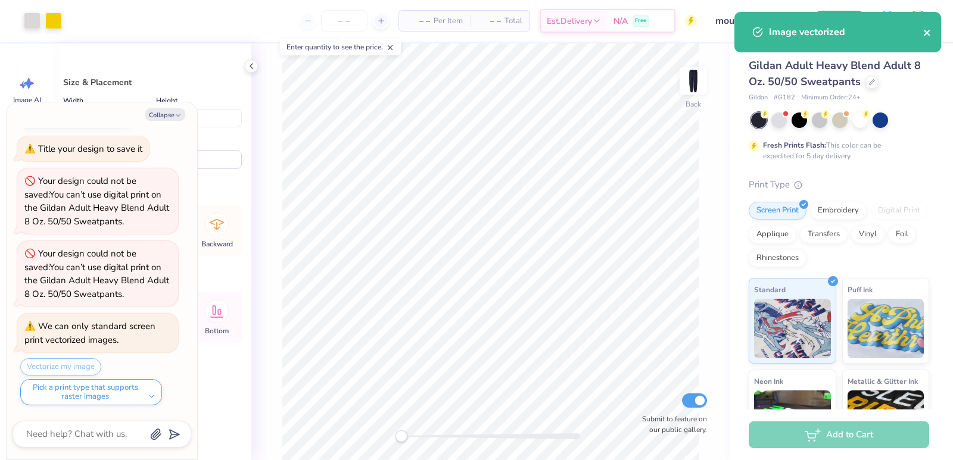
click at [928, 30] on icon "close" at bounding box center [927, 33] width 8 height 10
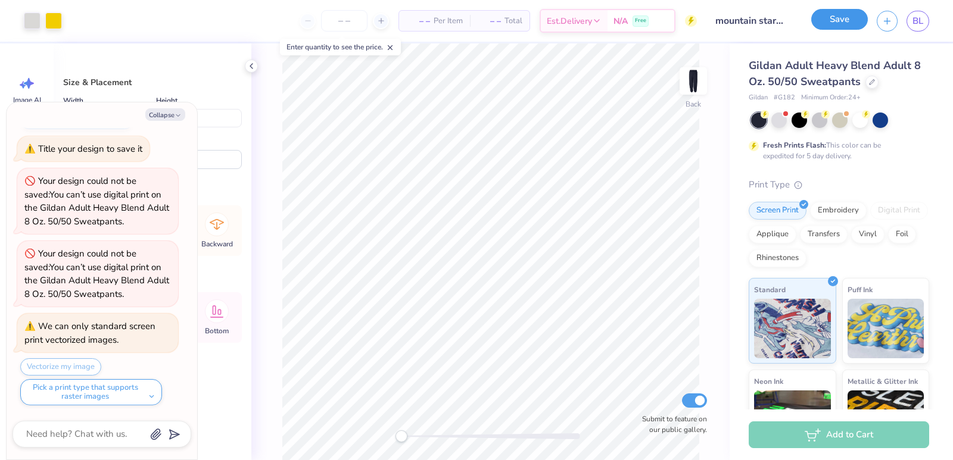
click at [838, 18] on button "Save" at bounding box center [839, 19] width 57 height 21
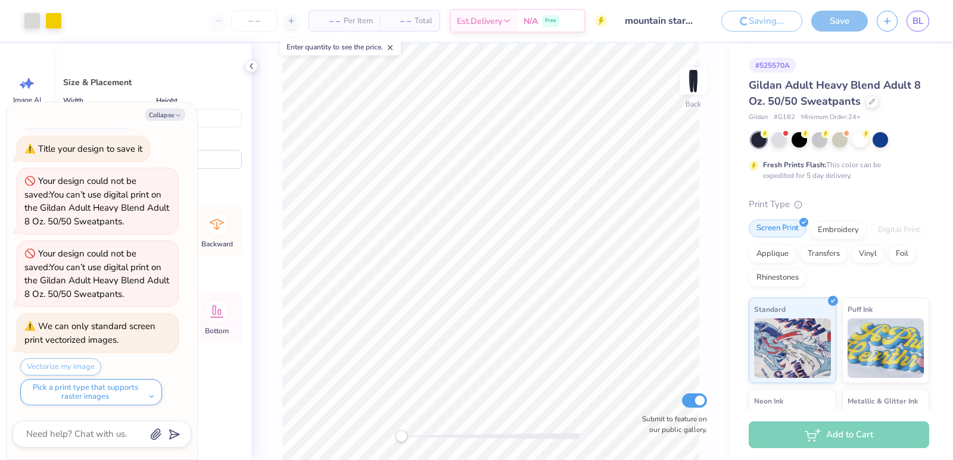
click at [785, 205] on div "Print Type" at bounding box center [838, 205] width 180 height 14
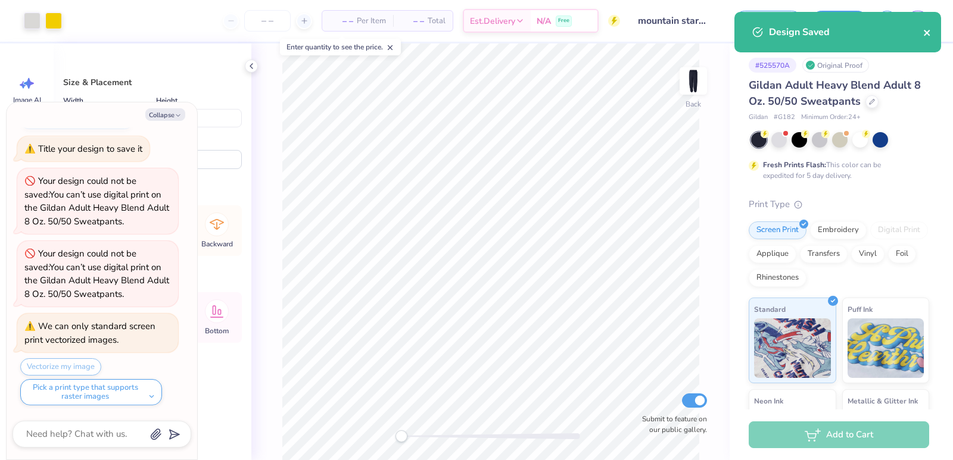
click at [925, 30] on icon "close" at bounding box center [927, 33] width 8 height 10
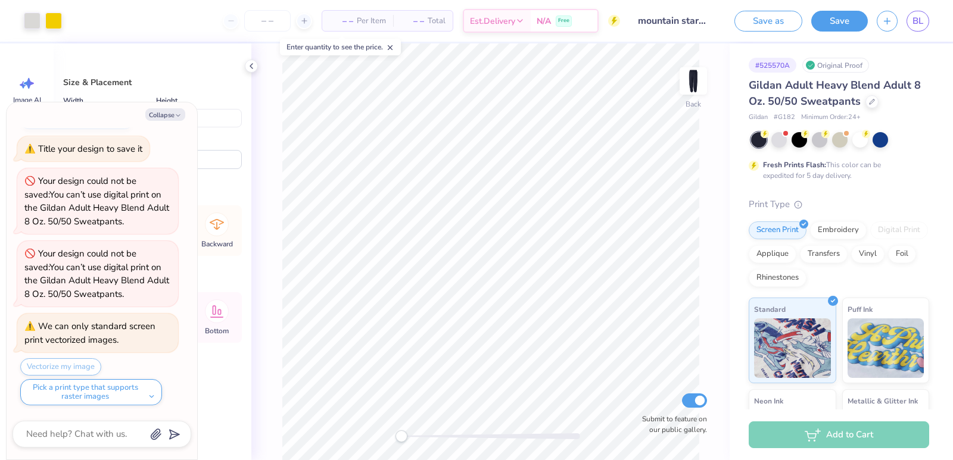
type textarea "x"
click at [919, 14] on div "Design Saved" at bounding box center [837, 12] width 211 height 5
click at [917, 16] on span "BL" at bounding box center [917, 21] width 11 height 14
